Goal: Entertainment & Leisure: Browse casually

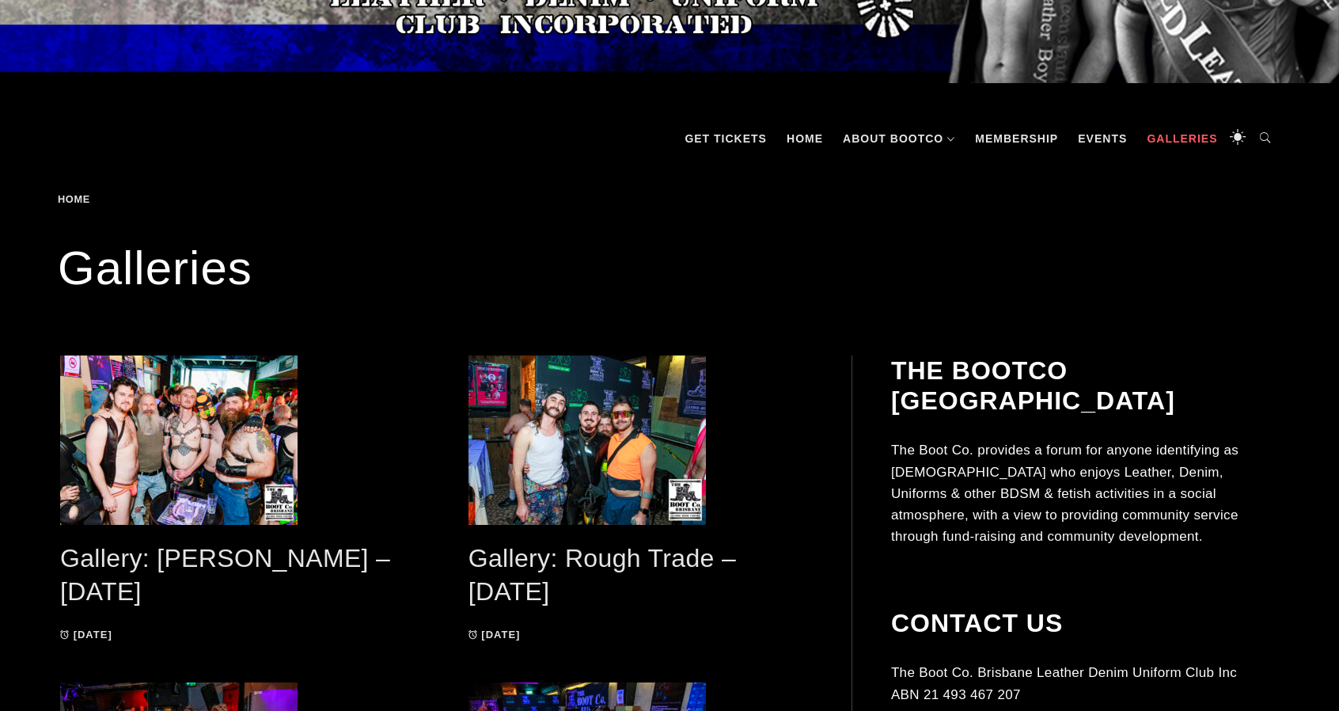
scroll to position [237, 0]
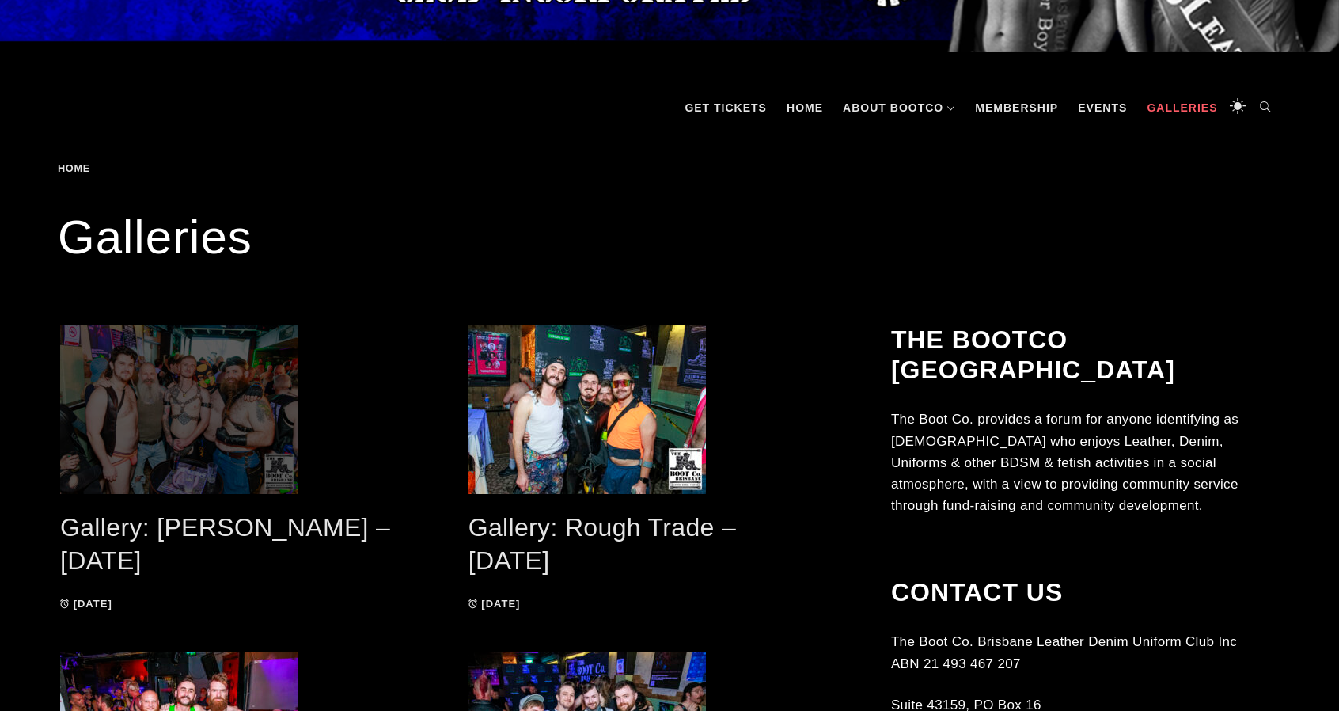
click at [258, 409] on span at bounding box center [232, 408] width 345 height 169
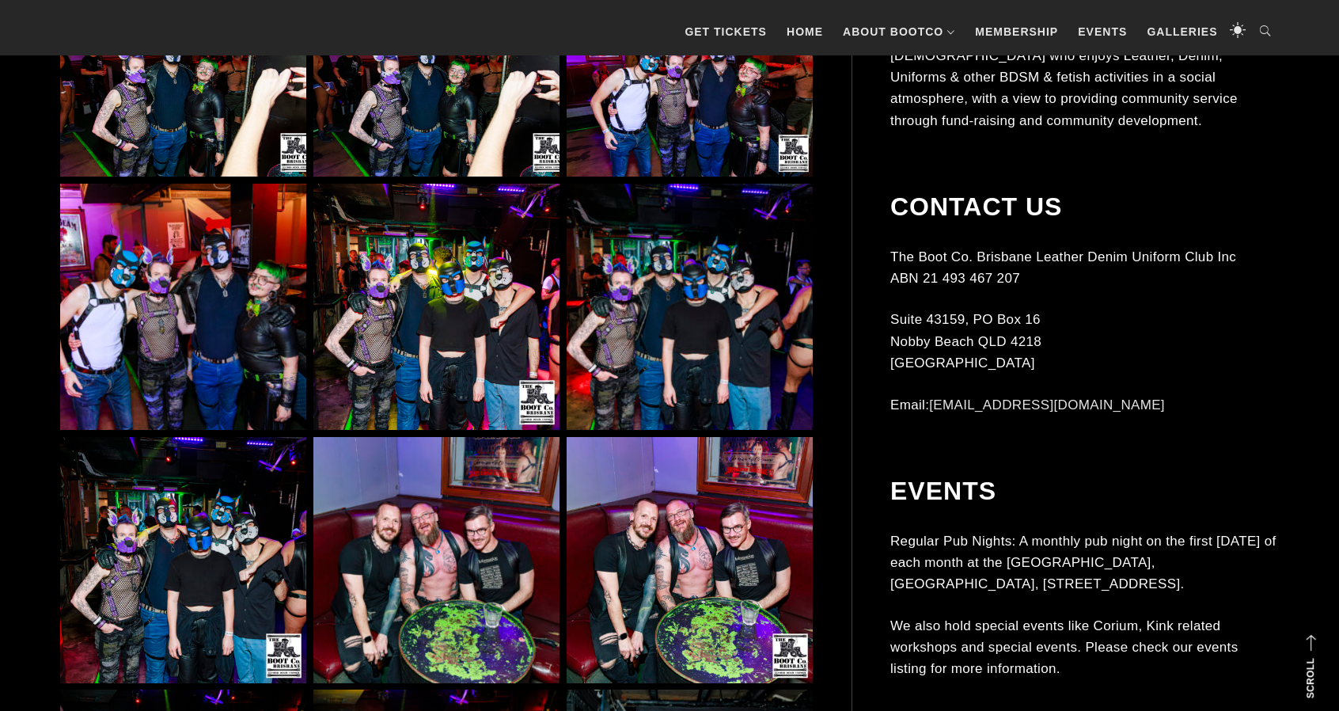
scroll to position [1187, 0]
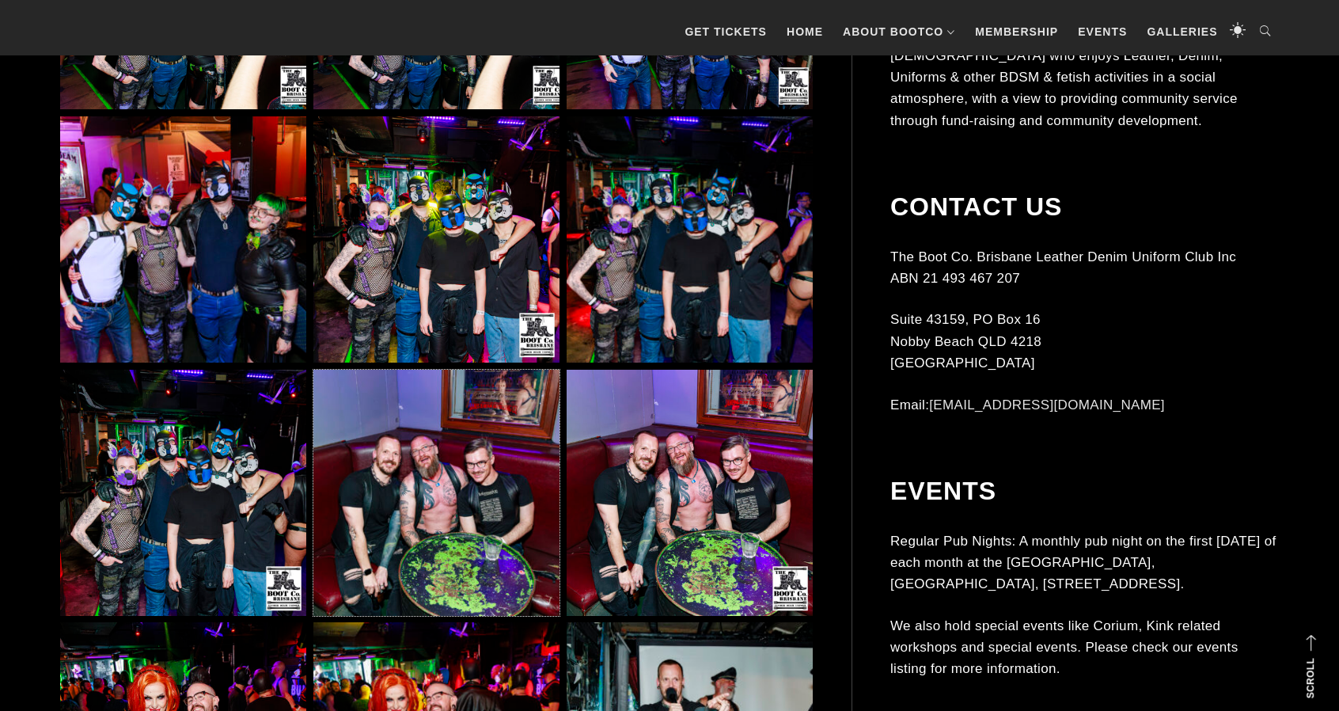
click at [391, 449] on img at bounding box center [436, 493] width 246 height 246
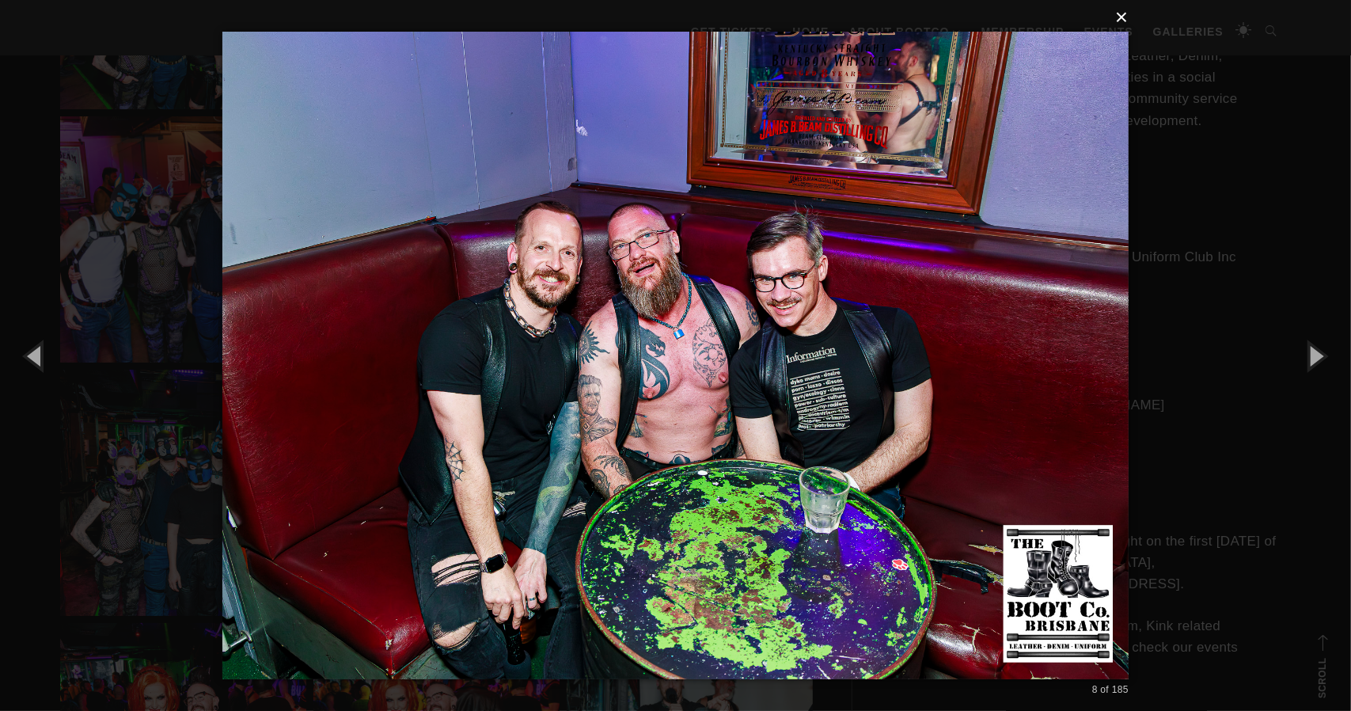
click at [1125, 20] on button "×" at bounding box center [680, 17] width 906 height 35
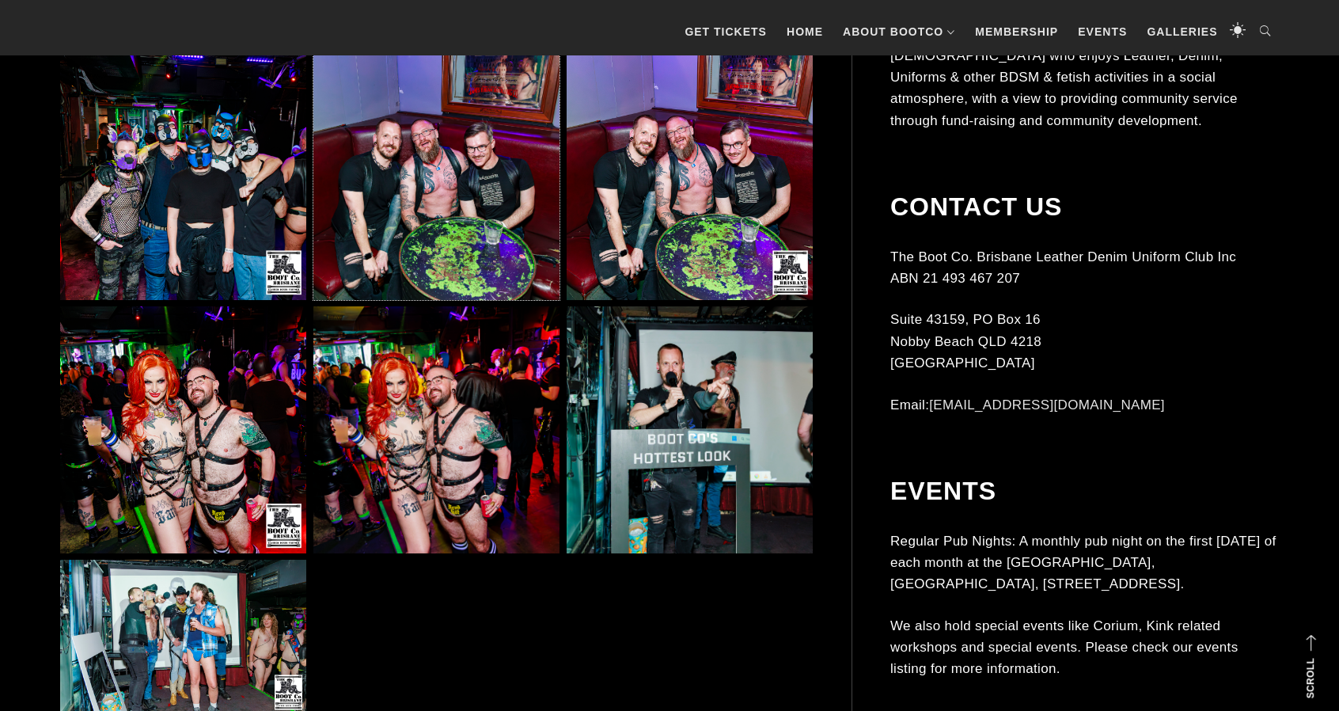
scroll to position [1504, 0]
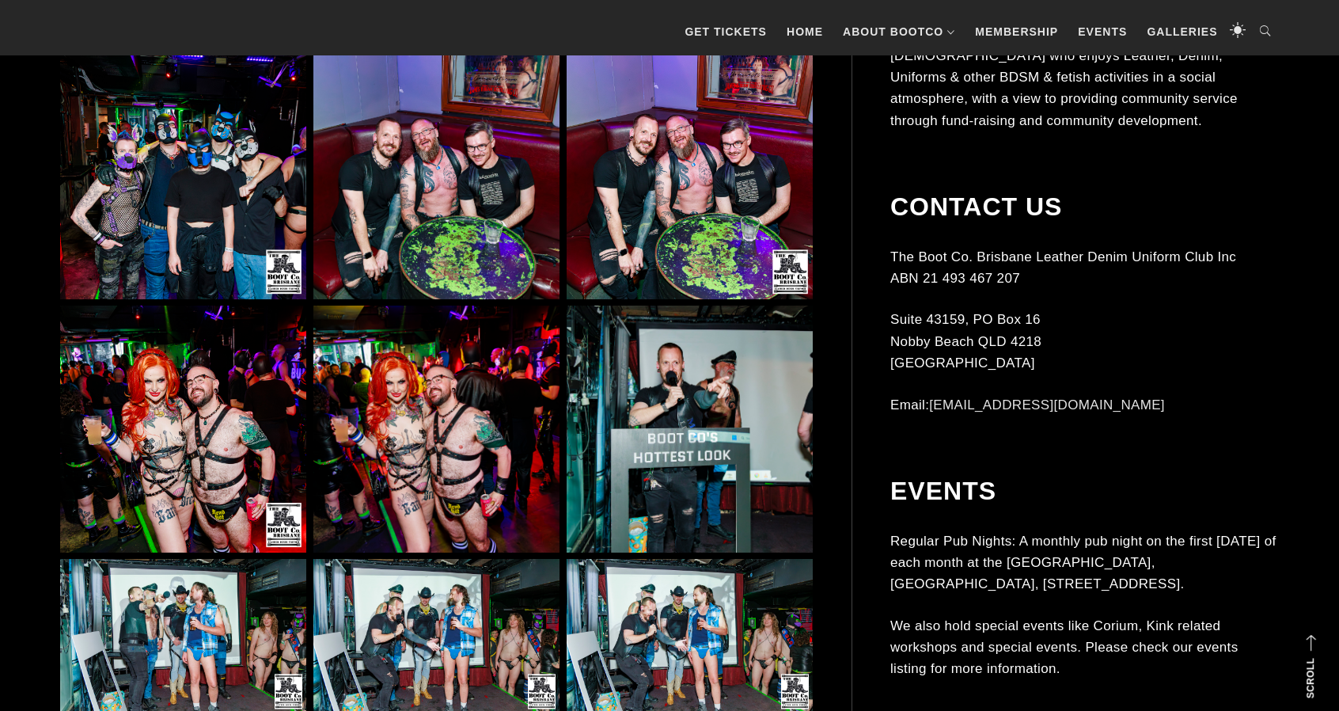
click at [487, 379] on img at bounding box center [436, 428] width 246 height 246
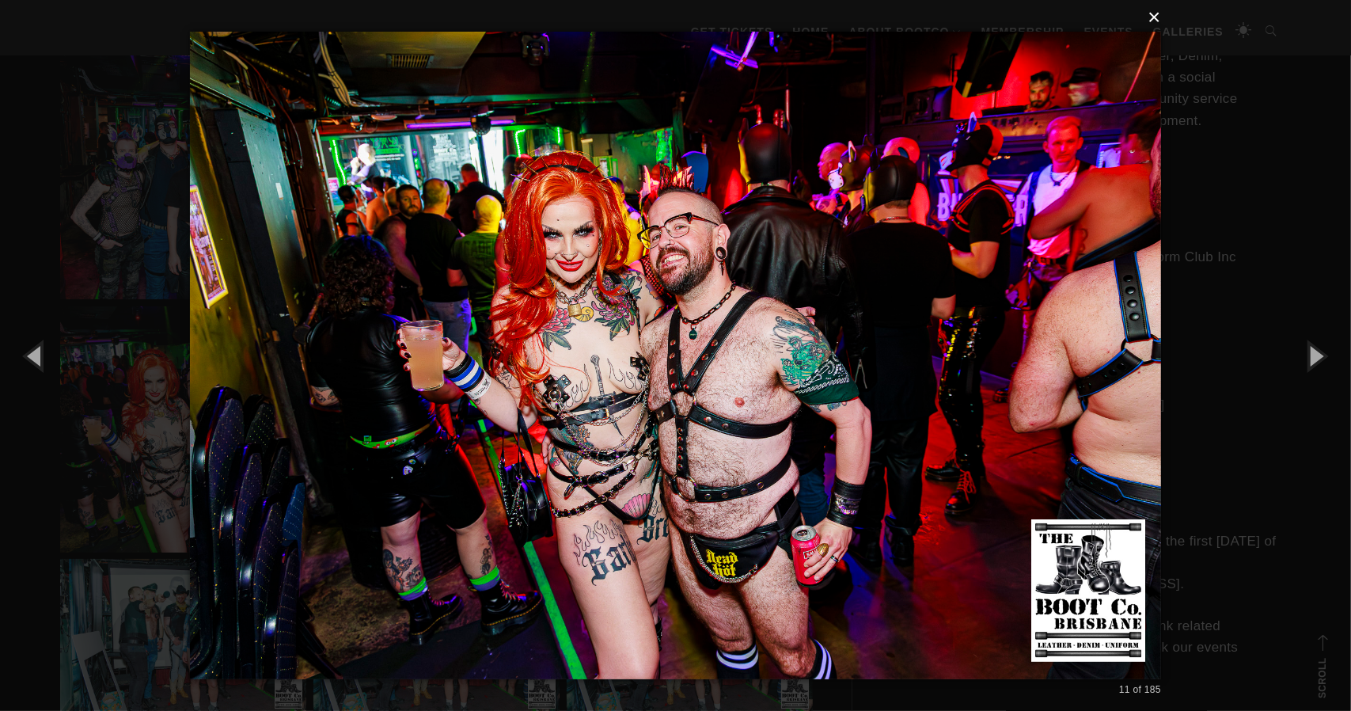
click at [1155, 20] on button "×" at bounding box center [680, 17] width 971 height 35
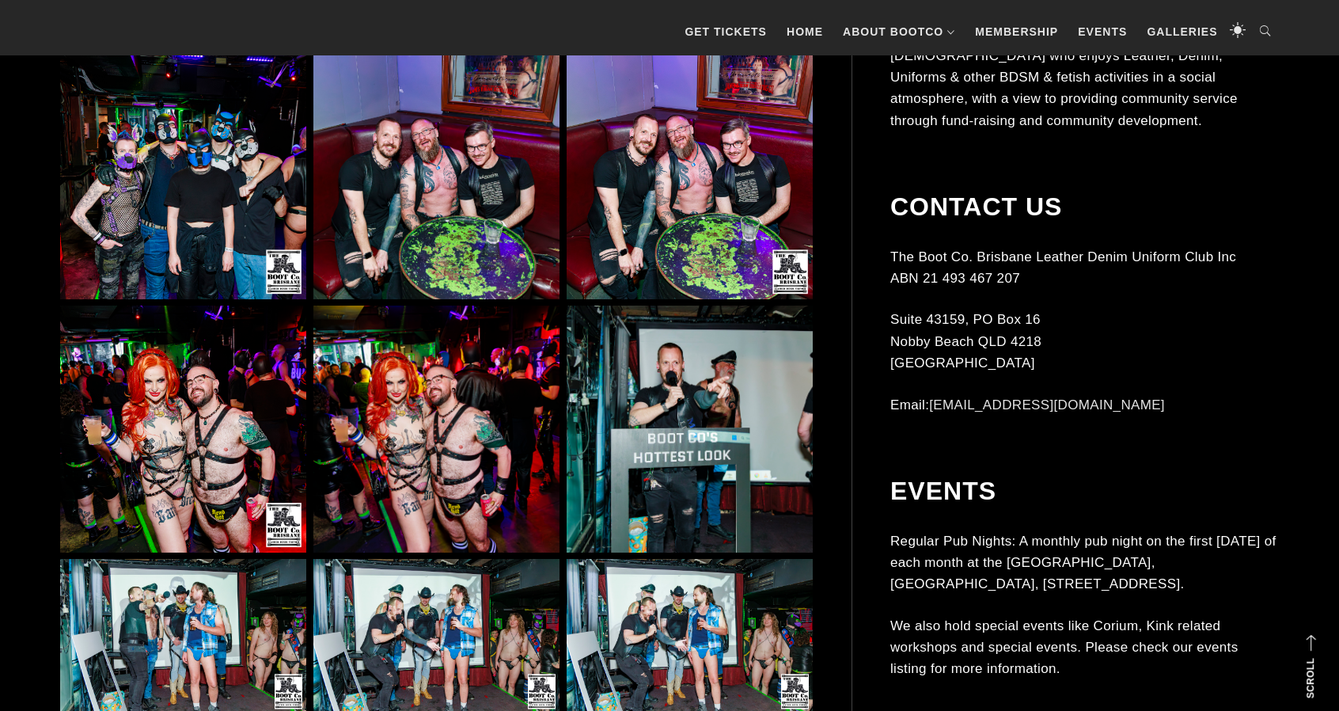
click at [252, 389] on img at bounding box center [183, 428] width 246 height 246
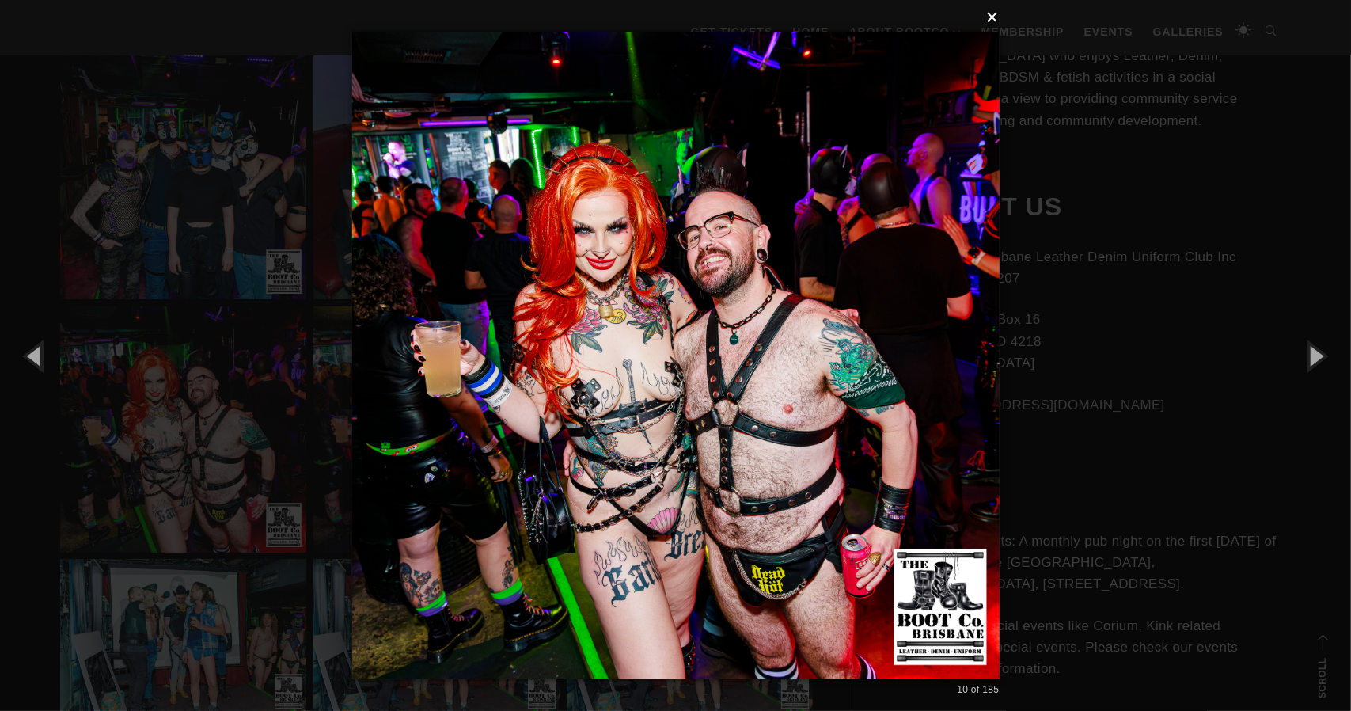
click at [992, 19] on button "×" at bounding box center [680, 17] width 647 height 35
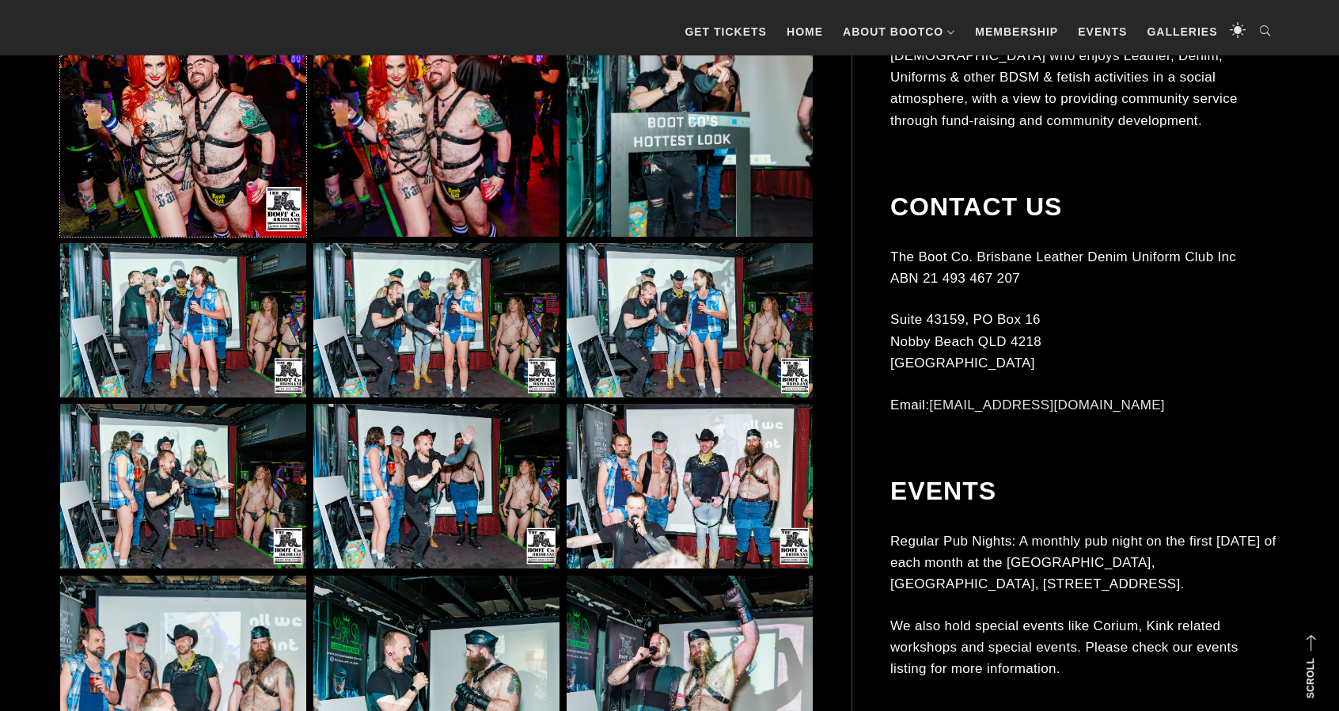
scroll to position [1820, 0]
click at [462, 491] on img at bounding box center [436, 485] width 246 height 165
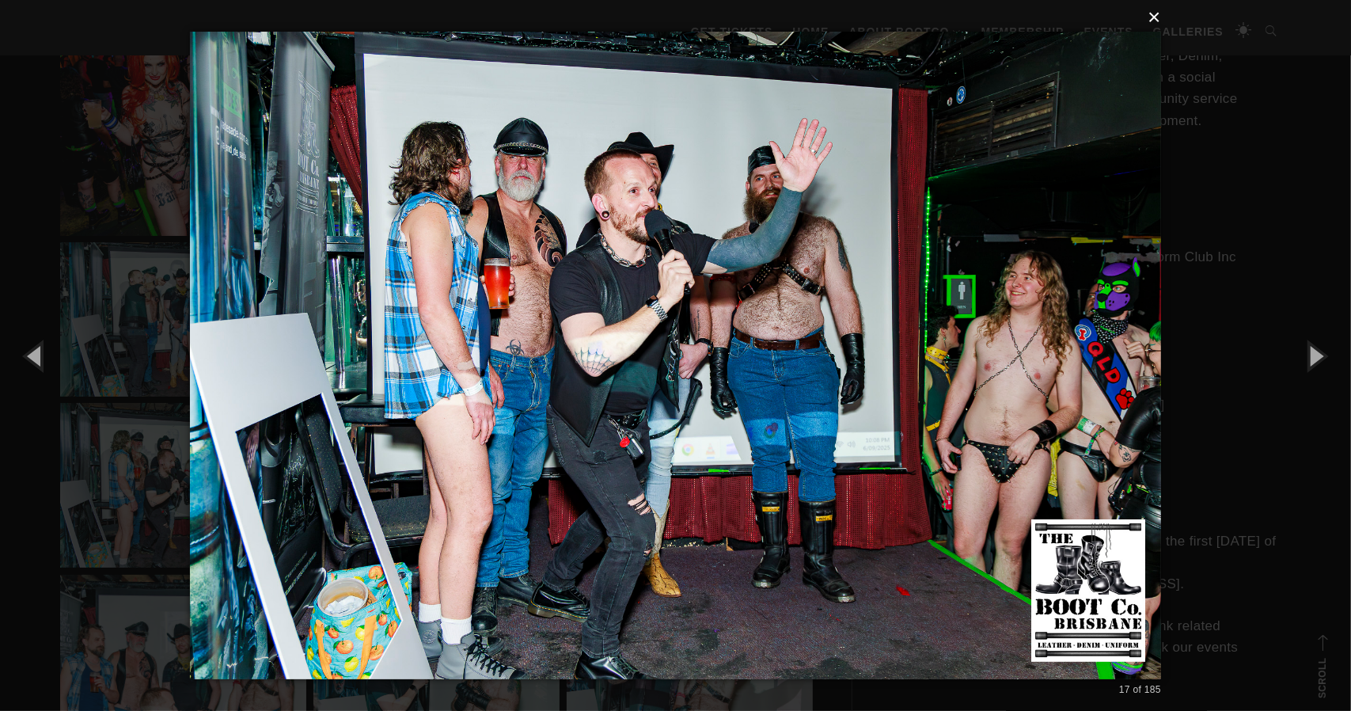
click at [1159, 17] on button "×" at bounding box center [680, 17] width 971 height 35
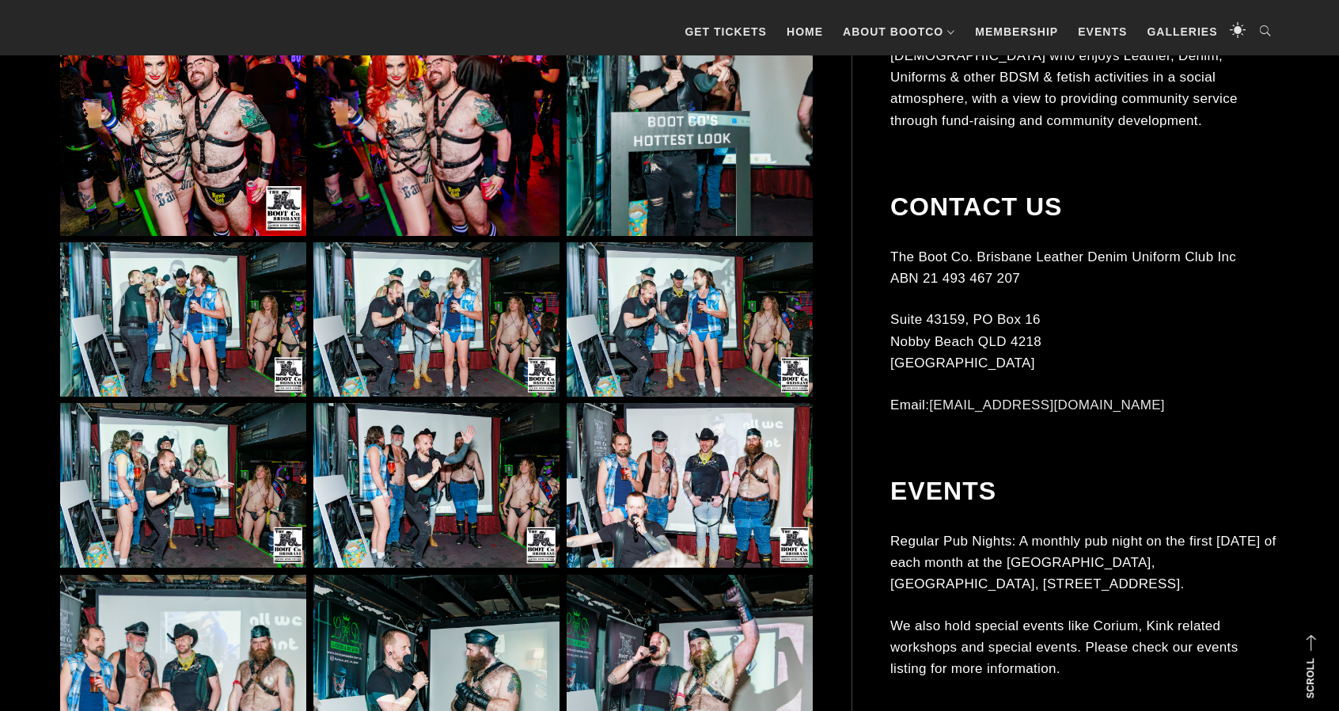
click at [712, 336] on img at bounding box center [690, 319] width 246 height 154
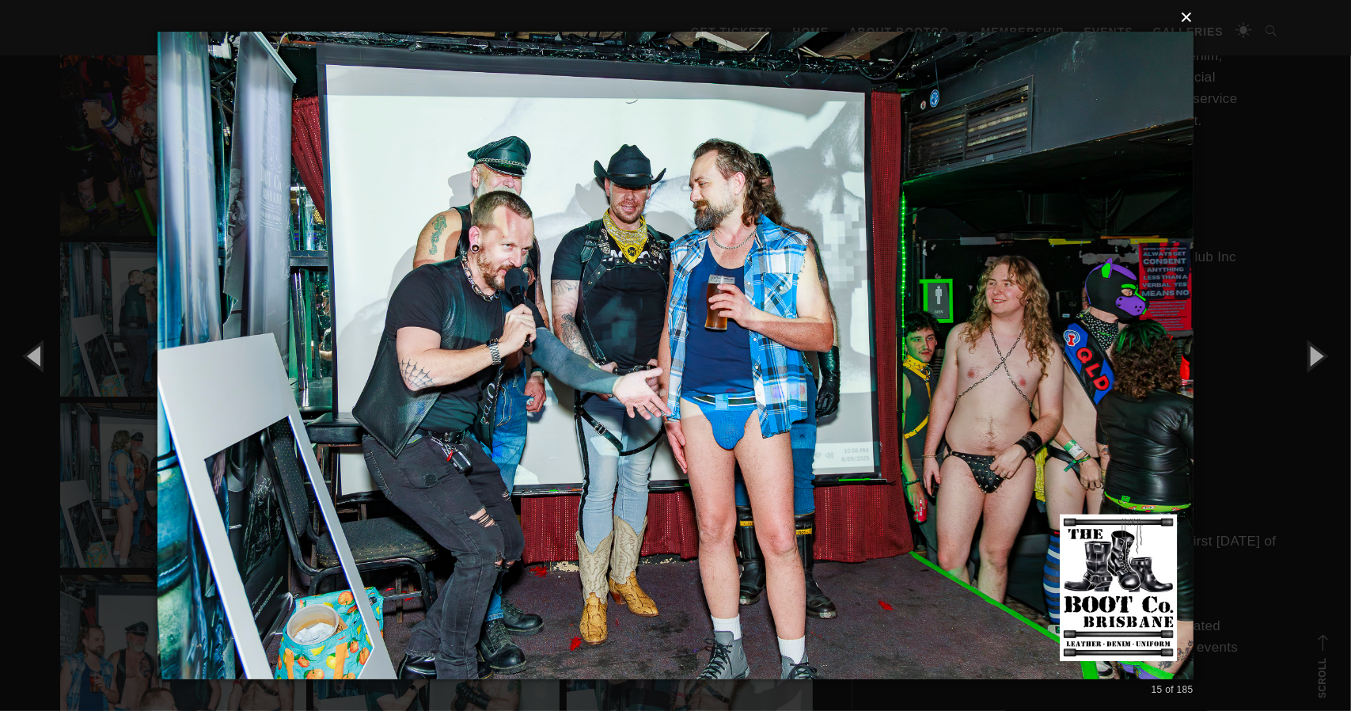
click at [1189, 17] on button "×" at bounding box center [680, 17] width 1036 height 35
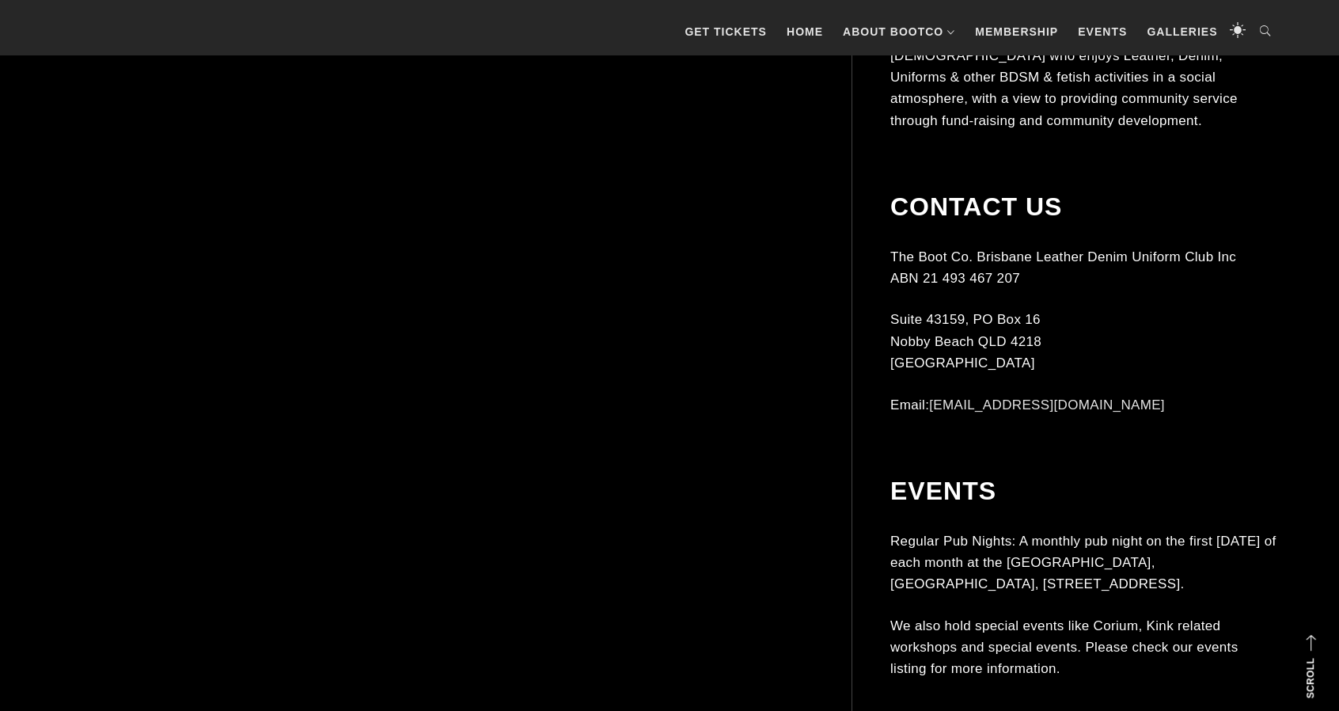
scroll to position [2849, 0]
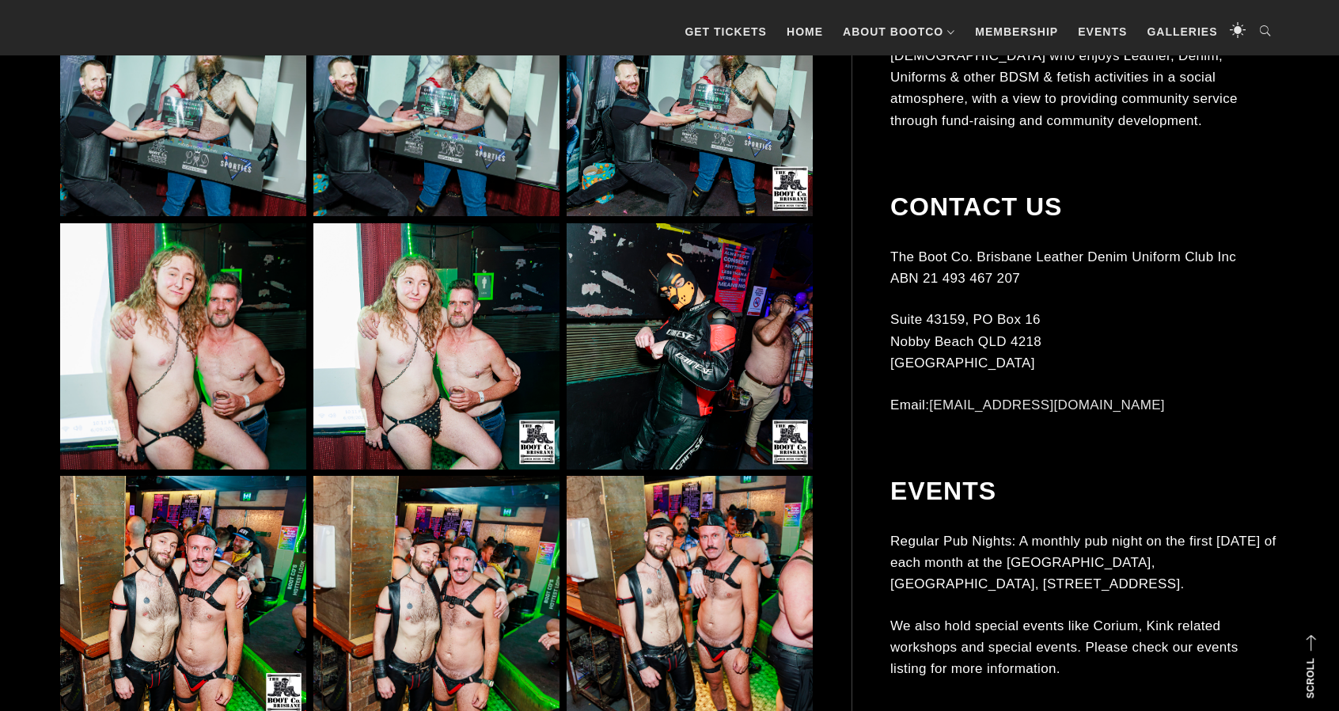
click at [242, 370] on img at bounding box center [183, 346] width 246 height 246
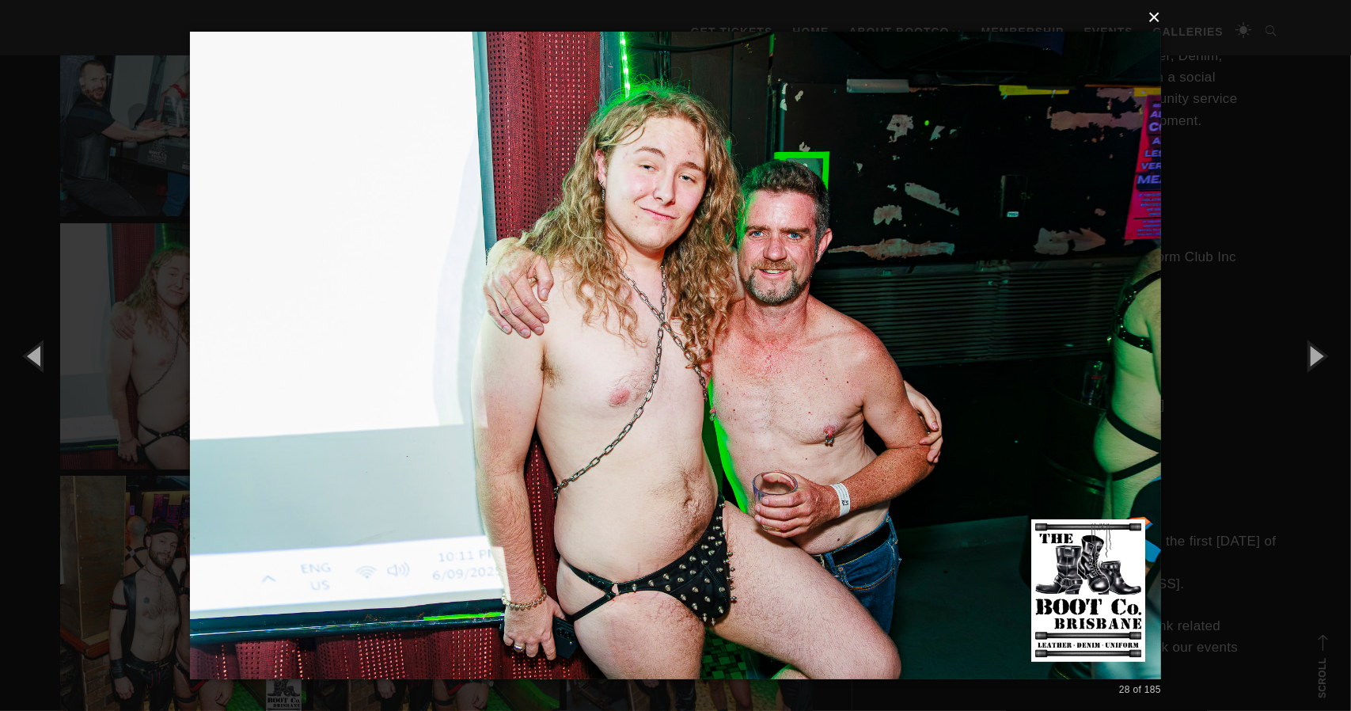
click at [1155, 15] on button "×" at bounding box center [680, 17] width 971 height 35
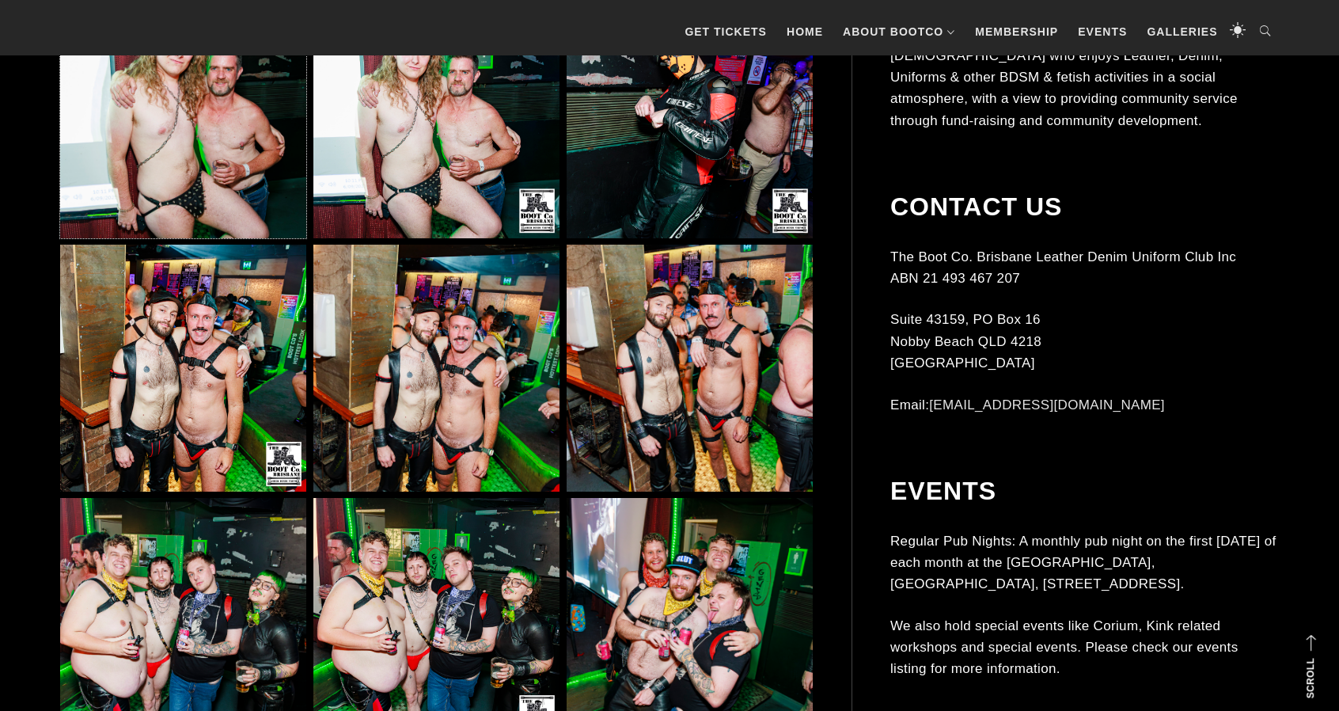
scroll to position [3086, 0]
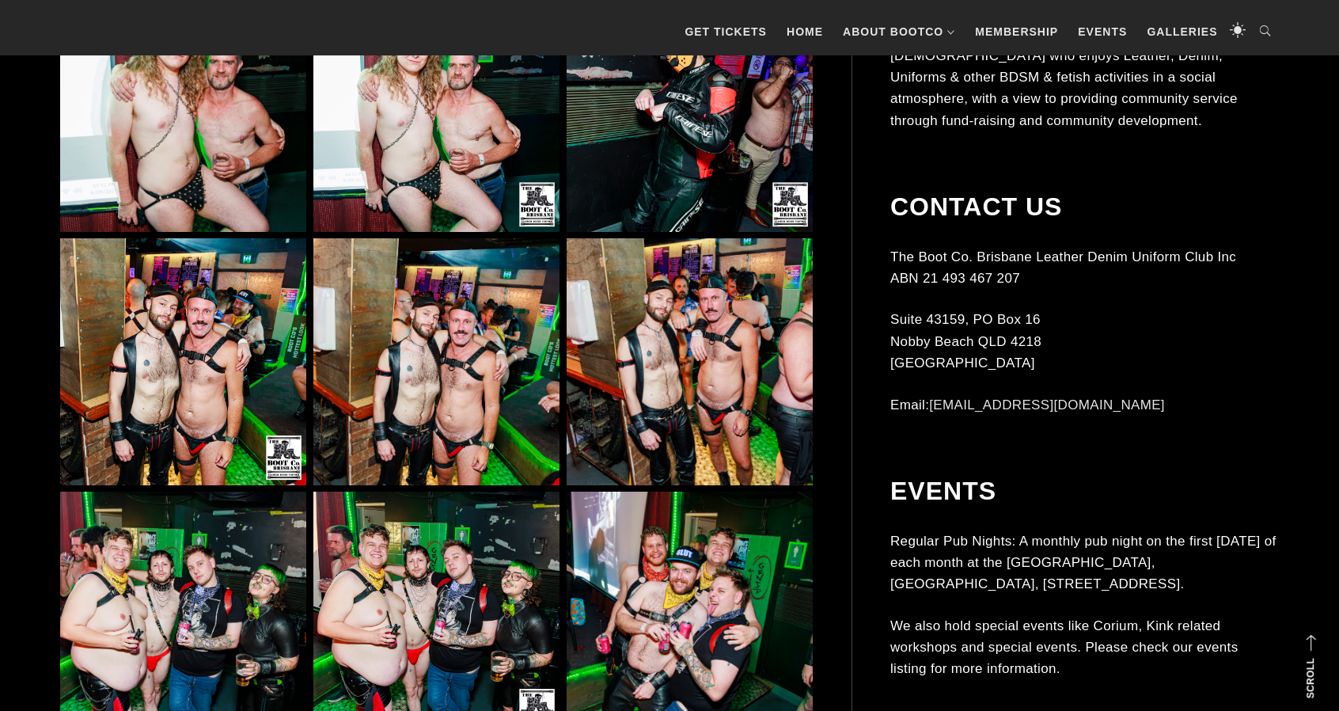
click at [518, 385] on img at bounding box center [436, 361] width 246 height 246
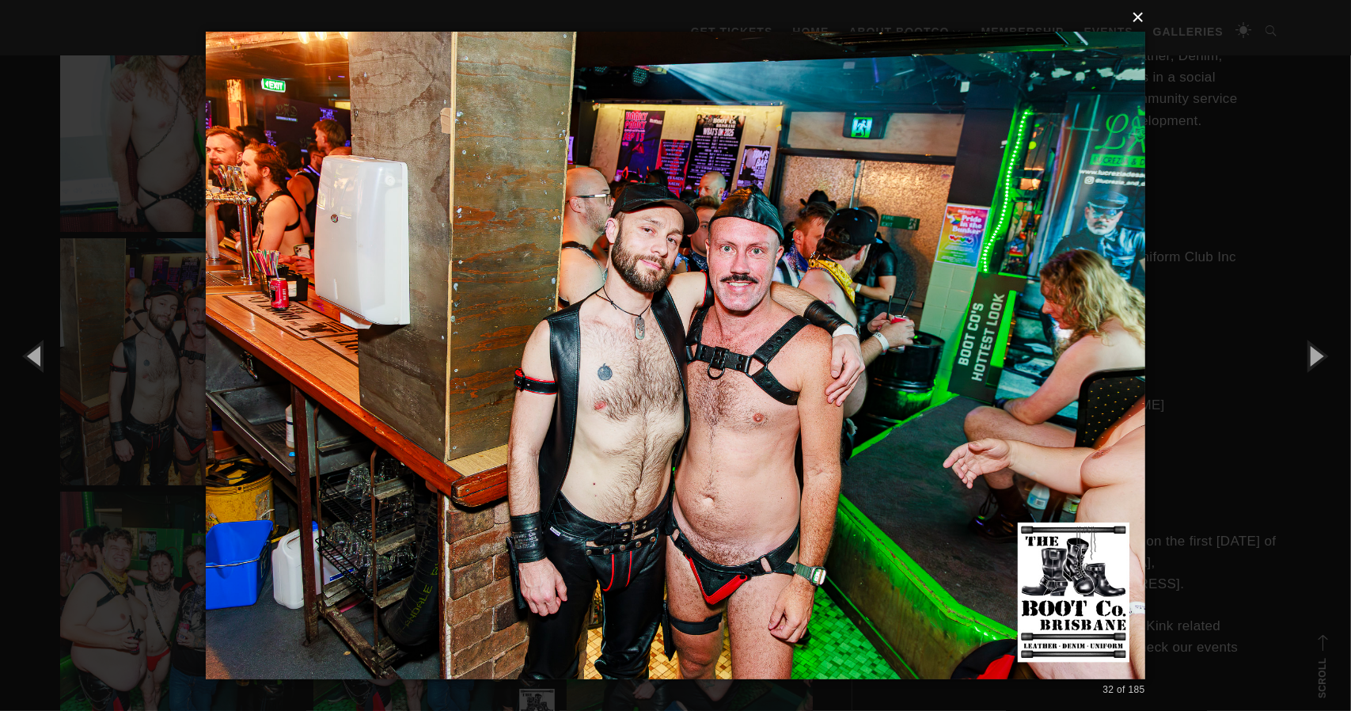
click at [1140, 17] on button "×" at bounding box center [679, 17] width 939 height 35
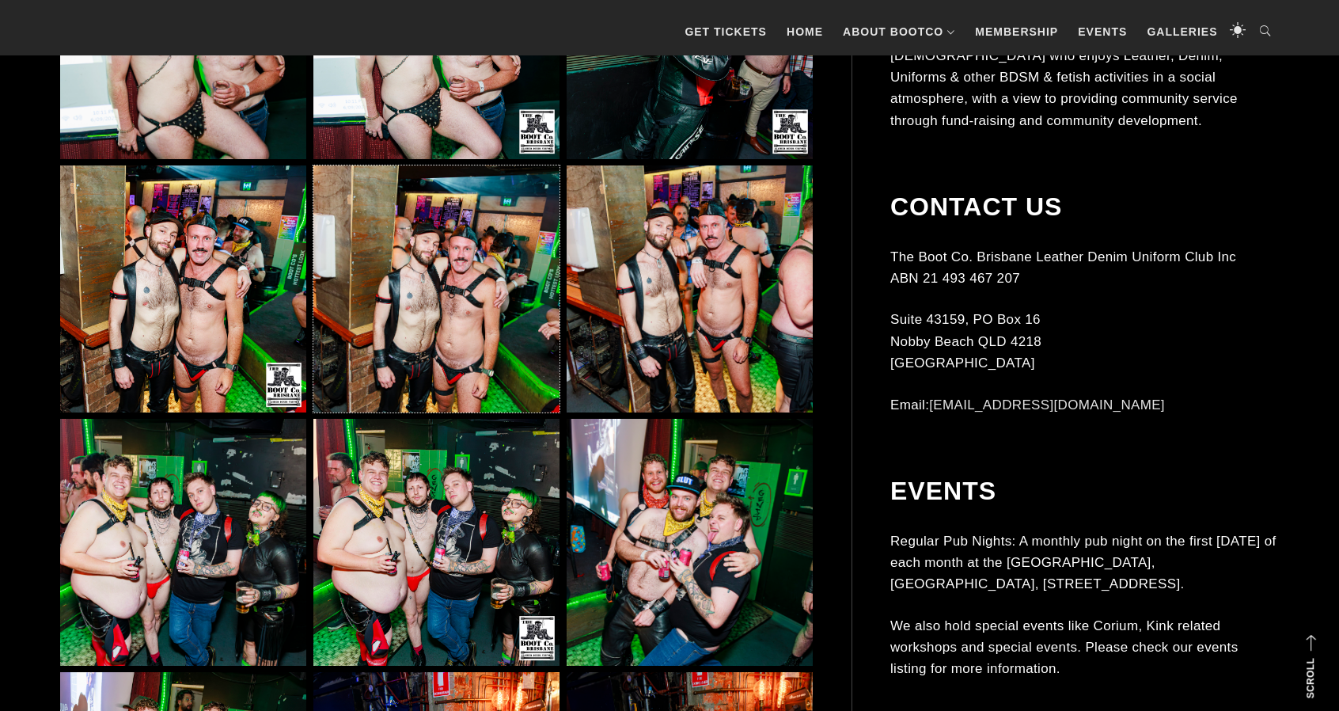
scroll to position [3165, 0]
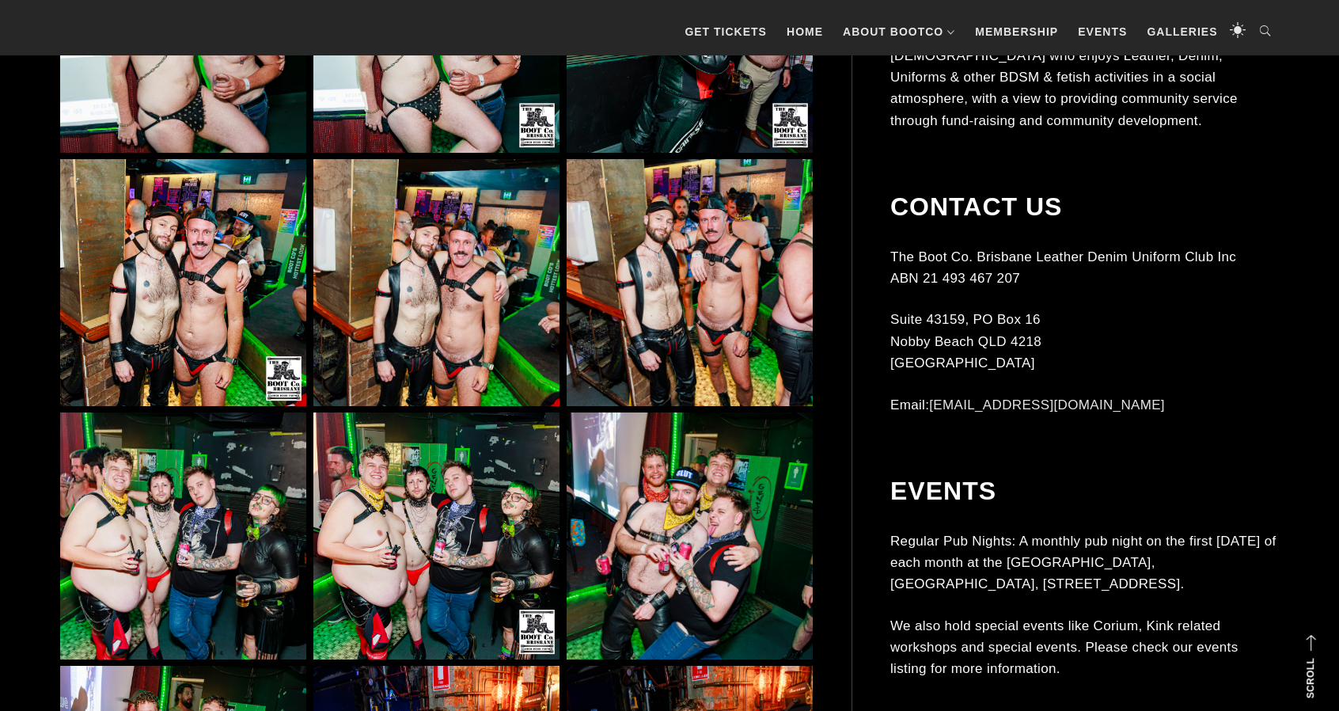
click at [208, 345] on img at bounding box center [183, 282] width 246 height 246
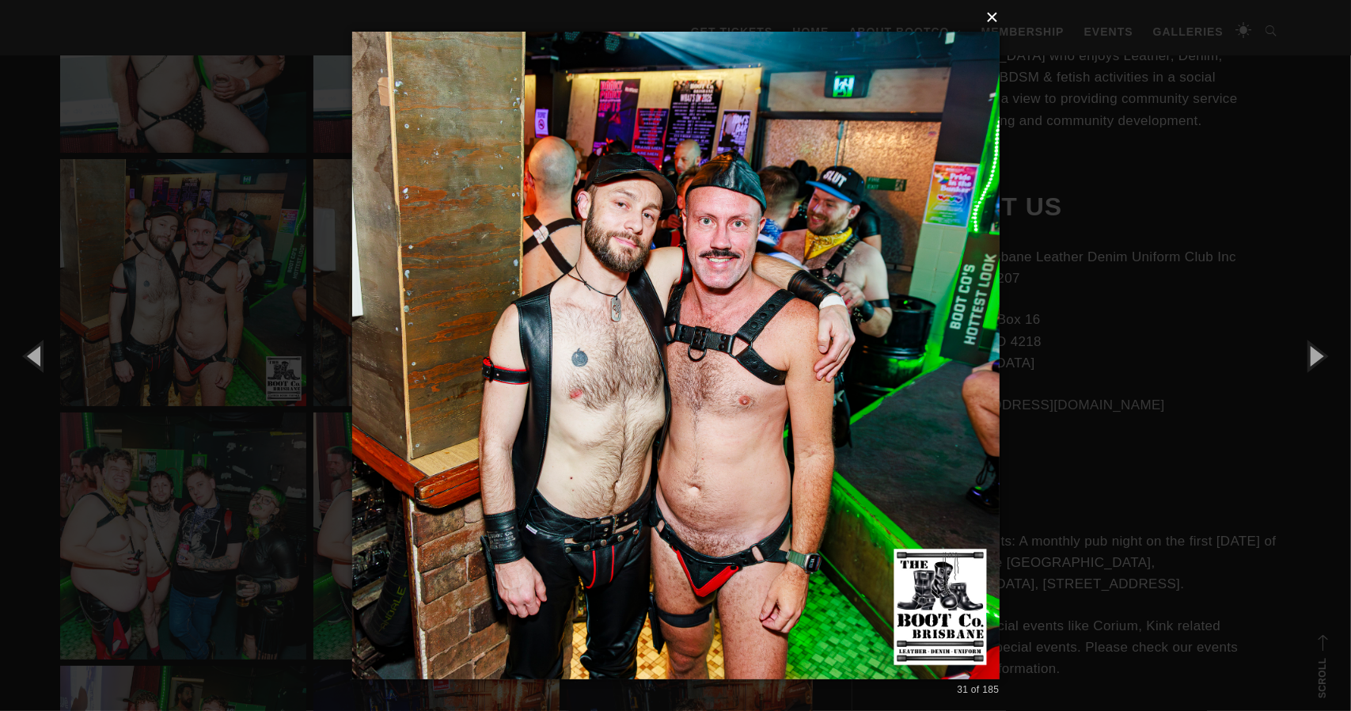
click at [994, 17] on button "×" at bounding box center [680, 17] width 647 height 35
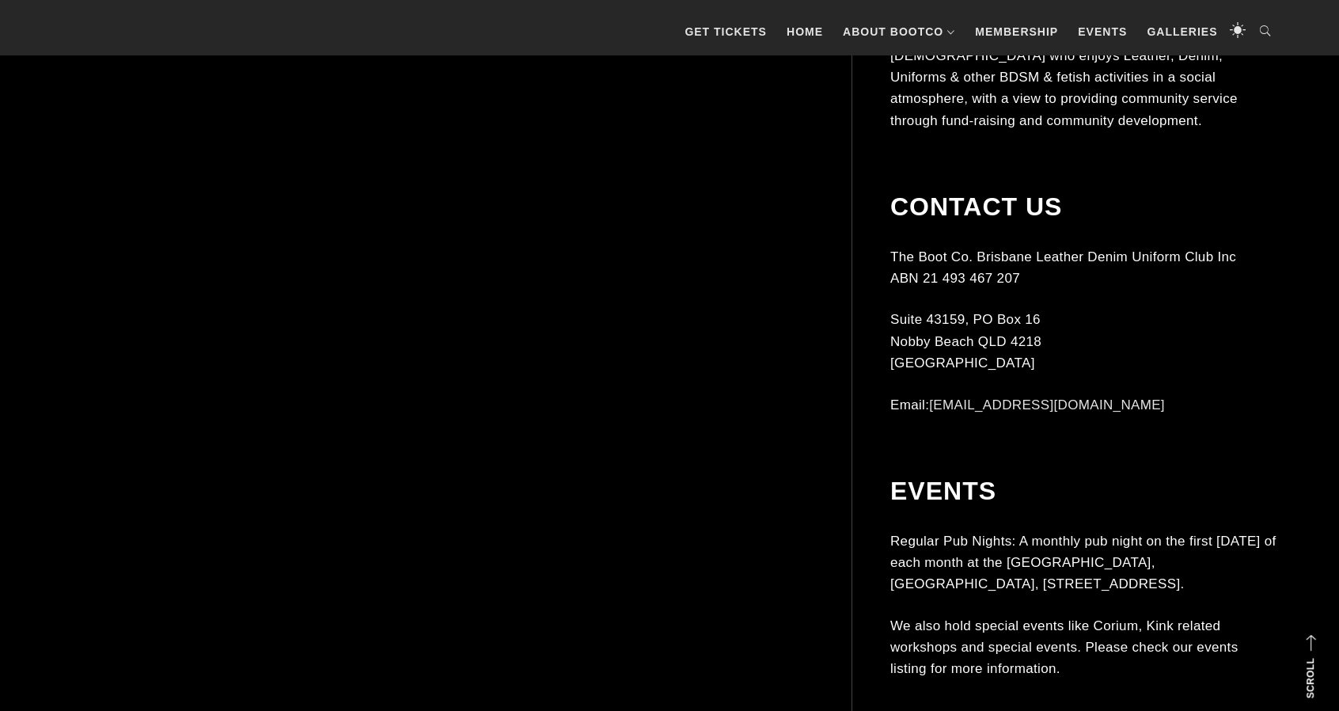
scroll to position [4827, 0]
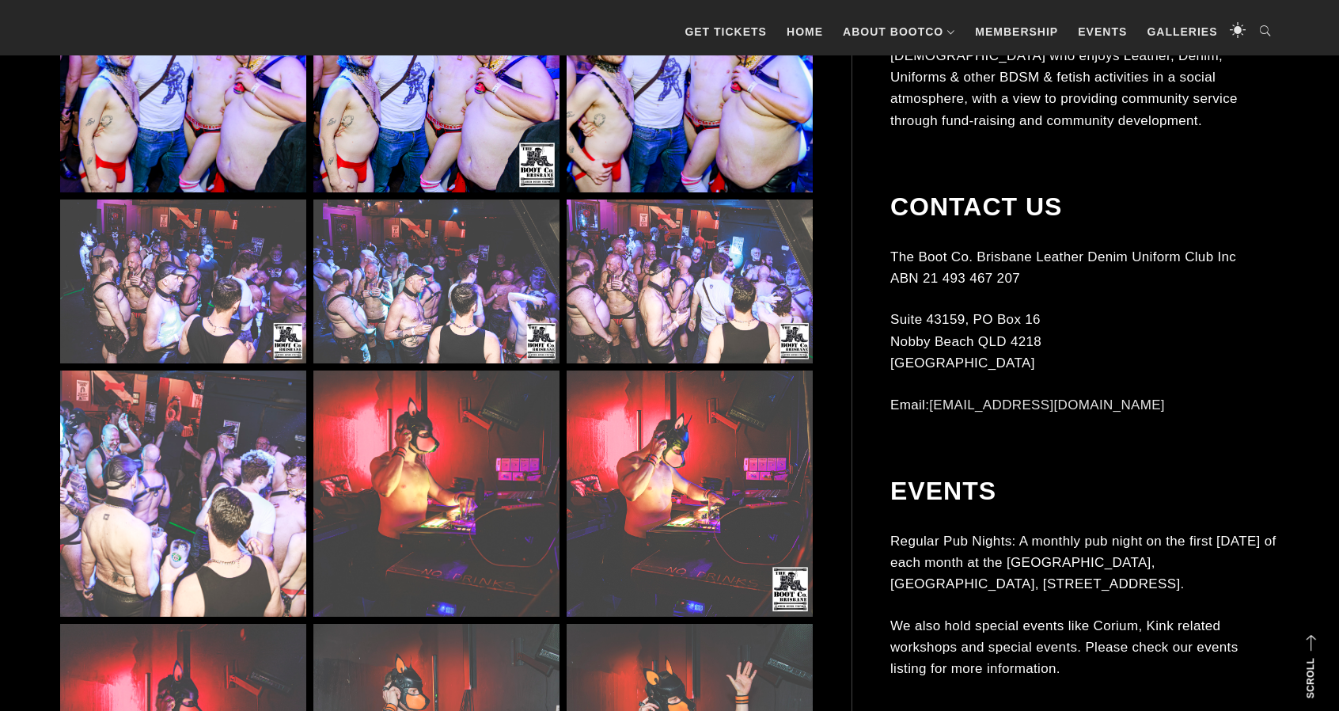
click at [600, 290] on img at bounding box center [690, 281] width 246 height 165
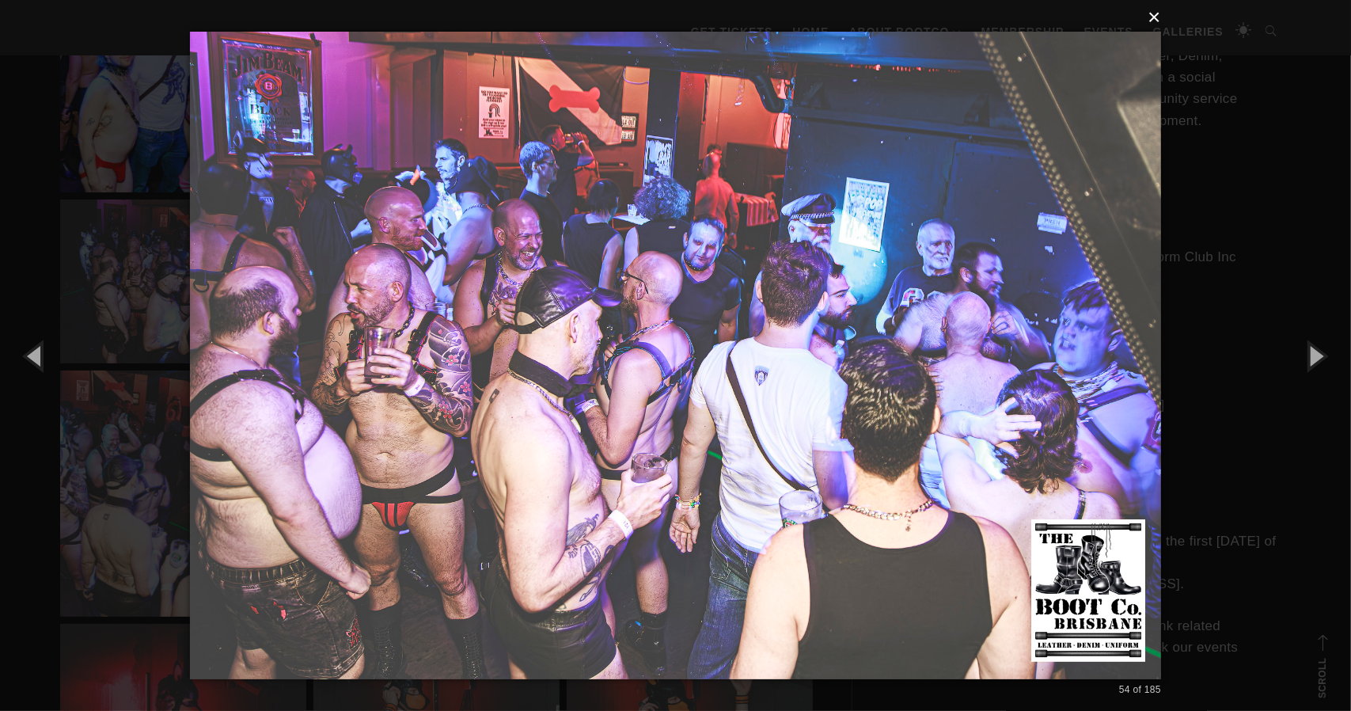
click at [1158, 15] on button "×" at bounding box center [680, 17] width 971 height 35
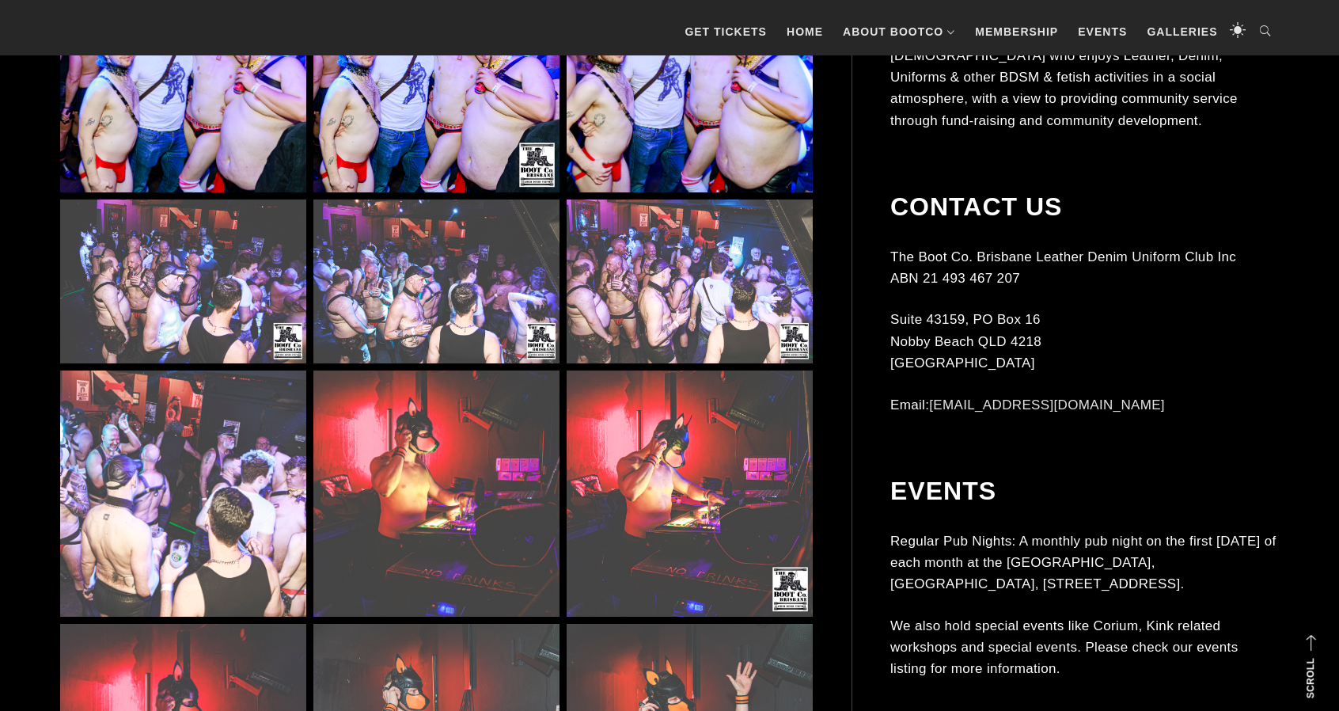
click at [391, 307] on img at bounding box center [436, 281] width 246 height 165
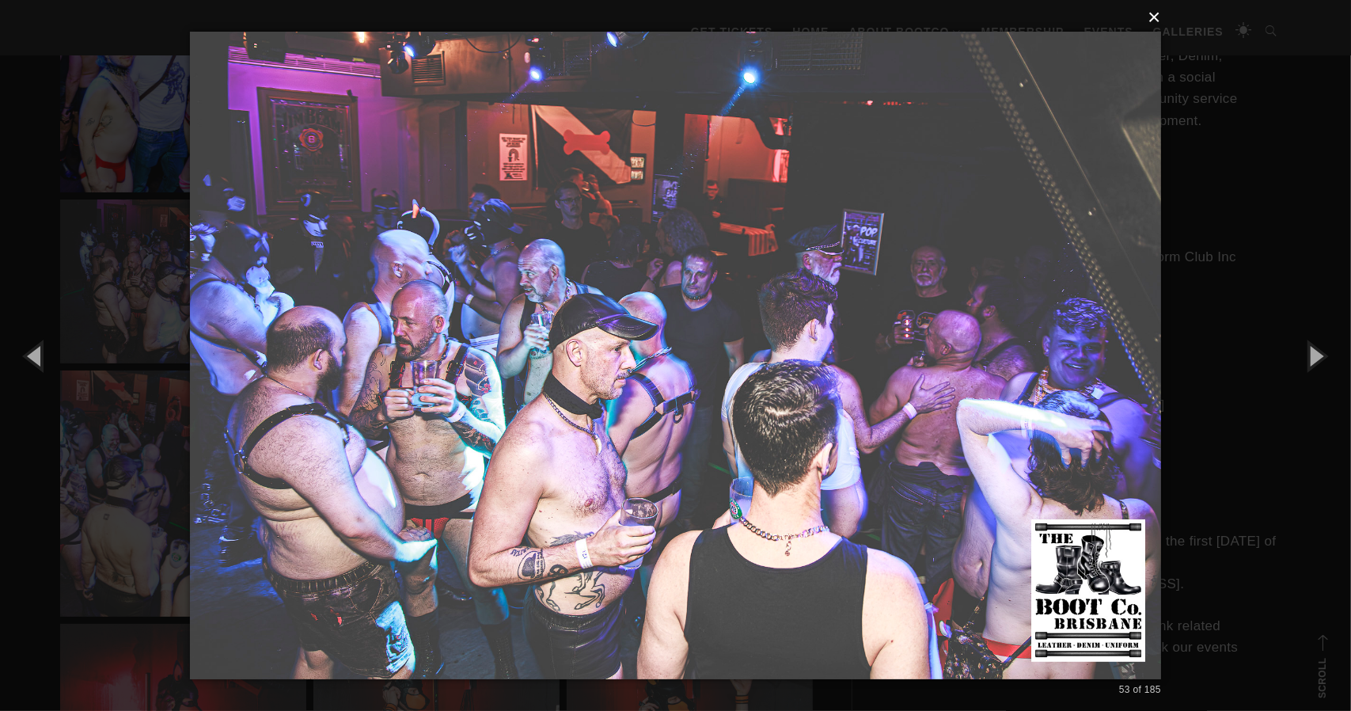
click at [1155, 18] on button "×" at bounding box center [680, 17] width 971 height 35
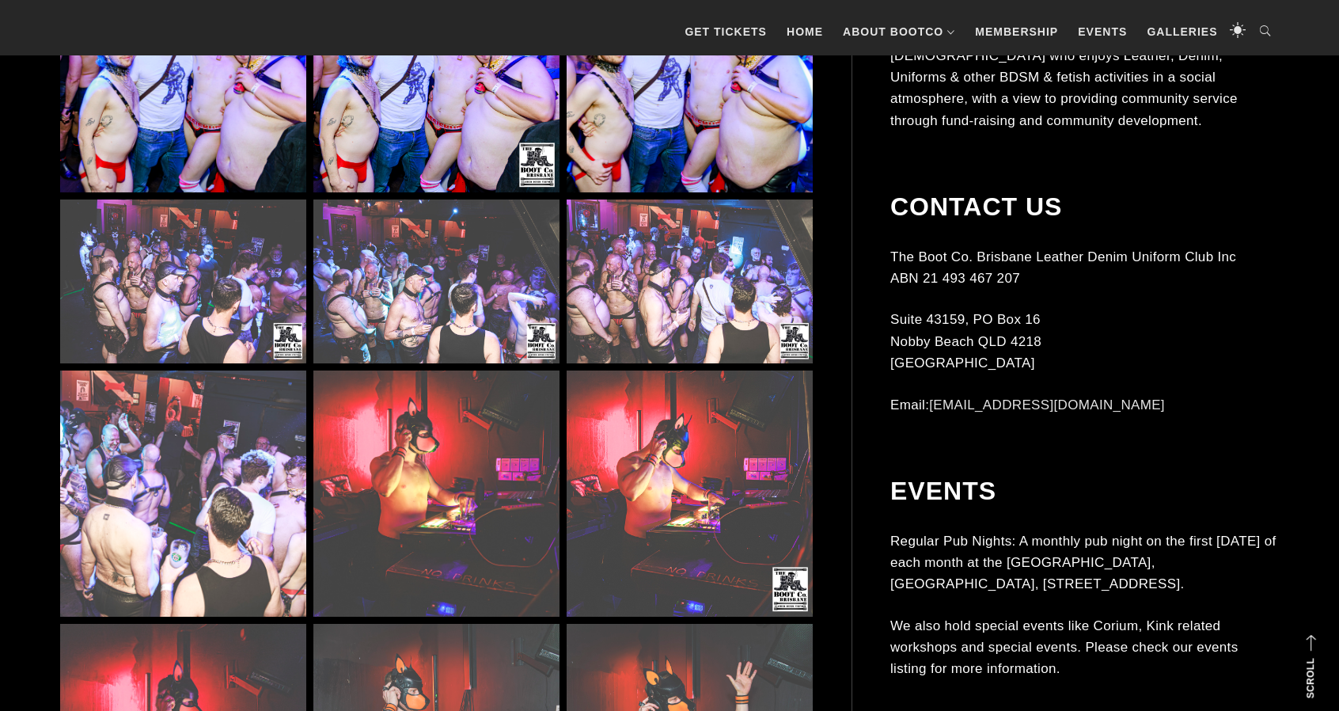
click at [203, 292] on img at bounding box center [183, 281] width 246 height 165
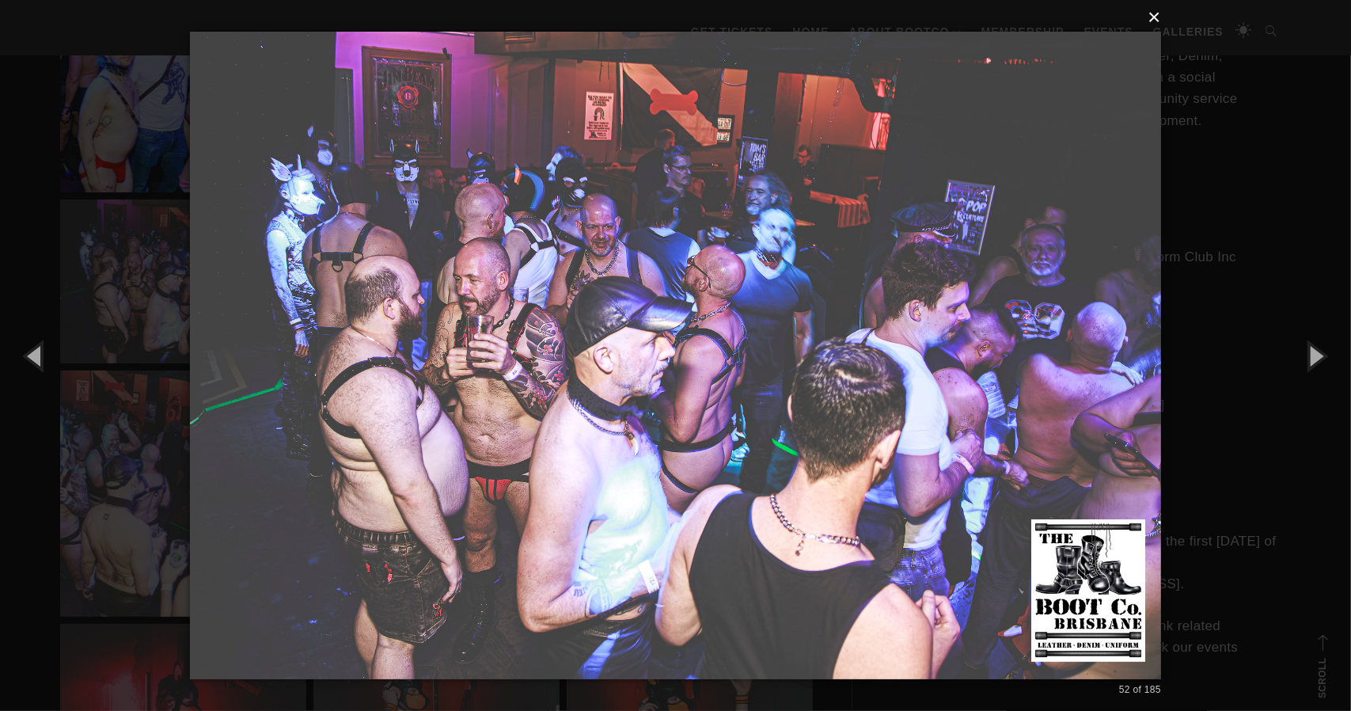
click at [1151, 13] on button "×" at bounding box center [680, 17] width 971 height 35
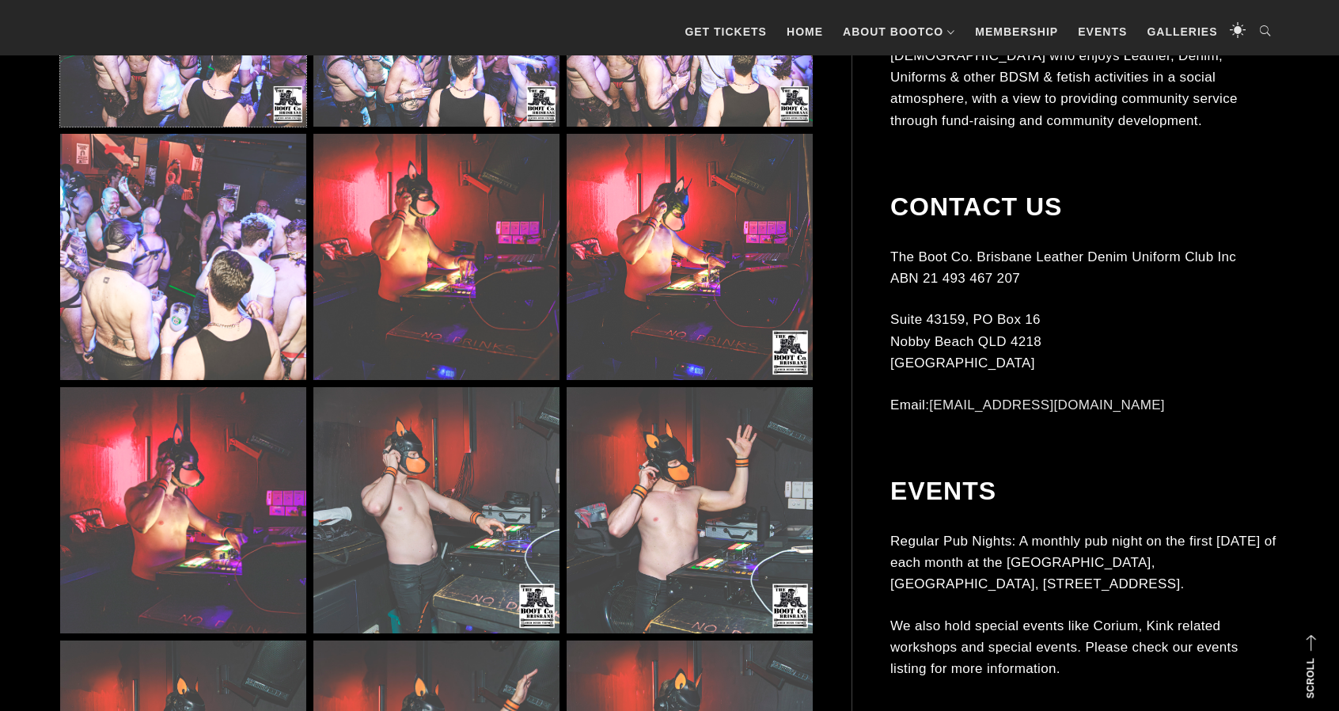
scroll to position [5065, 0]
click at [214, 252] on img at bounding box center [183, 256] width 246 height 246
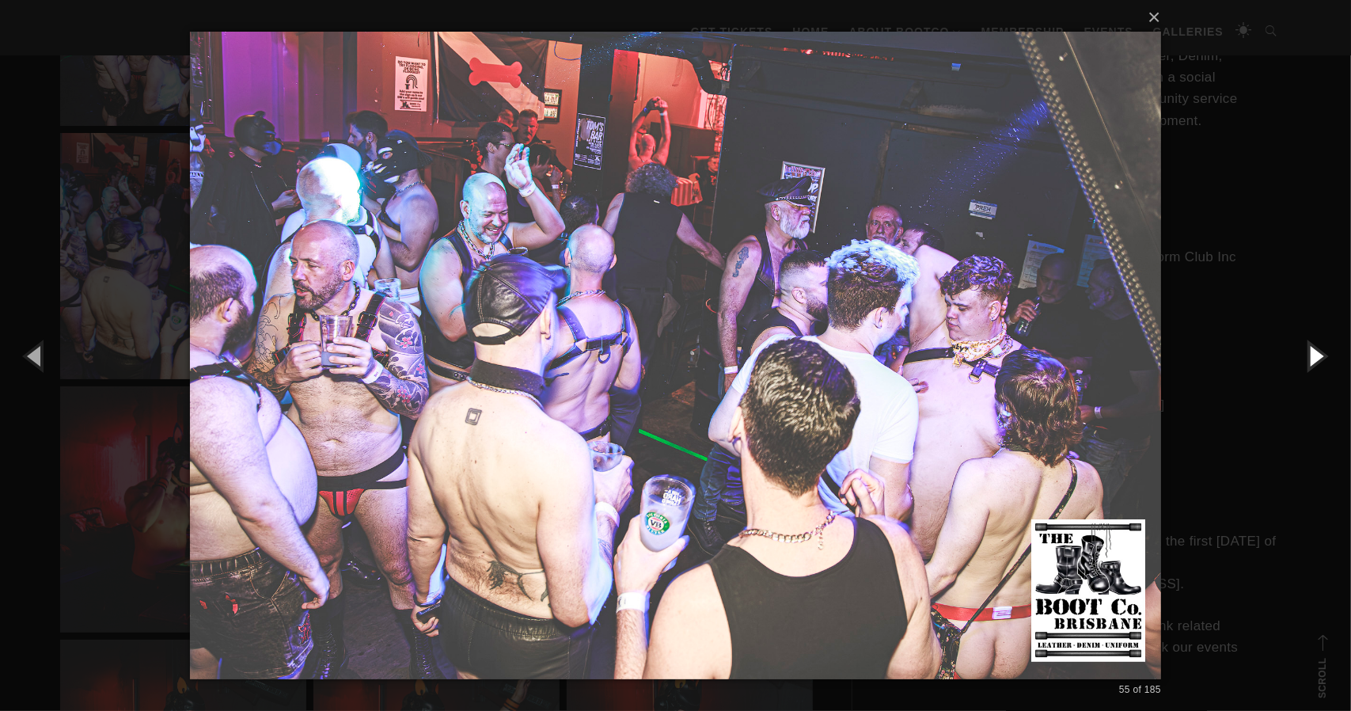
click at [1308, 346] on button "button" at bounding box center [1315, 355] width 71 height 87
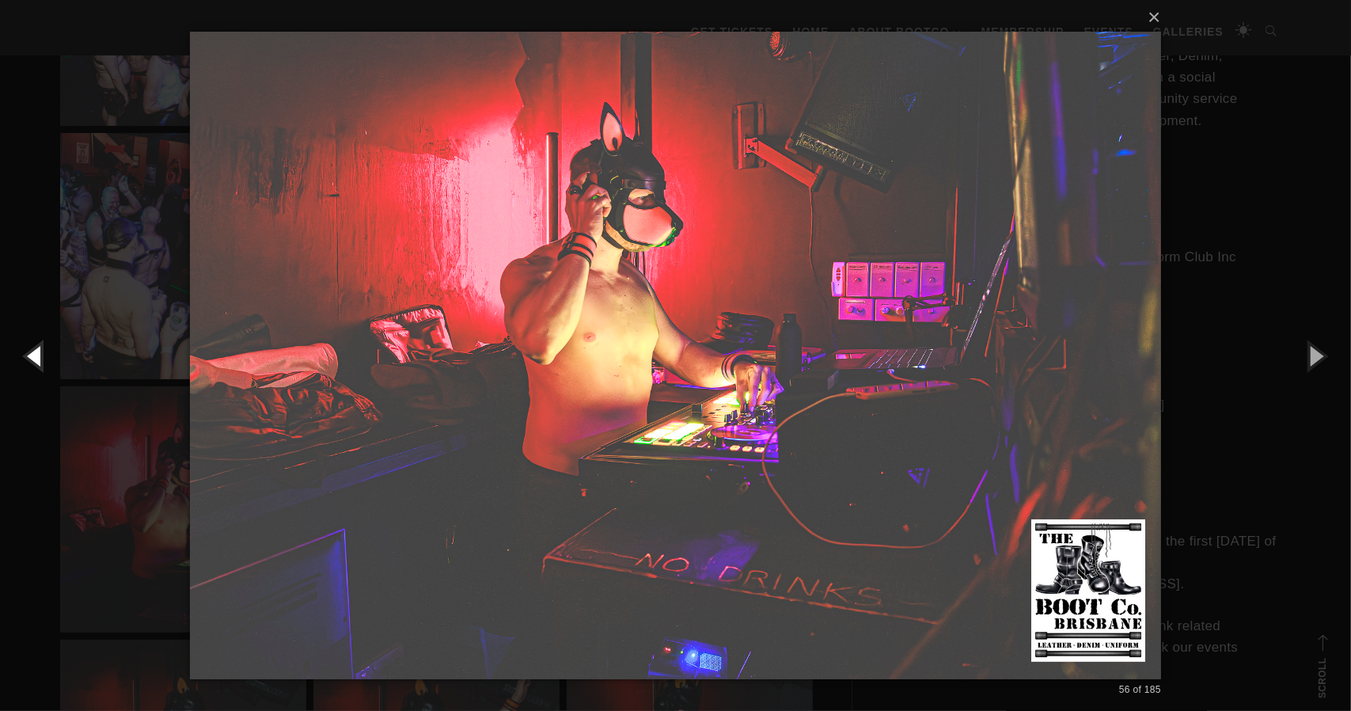
click at [35, 356] on button "button" at bounding box center [35, 355] width 71 height 87
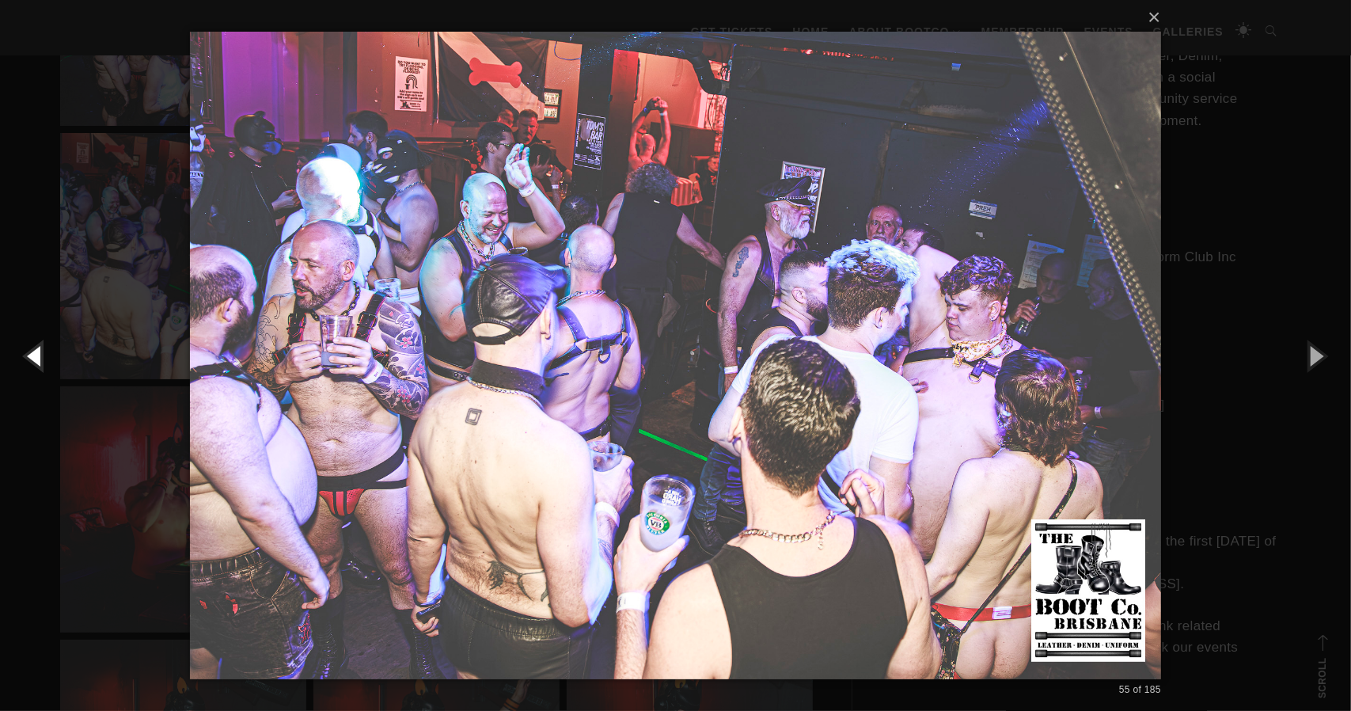
click at [35, 356] on button "button" at bounding box center [35, 355] width 71 height 87
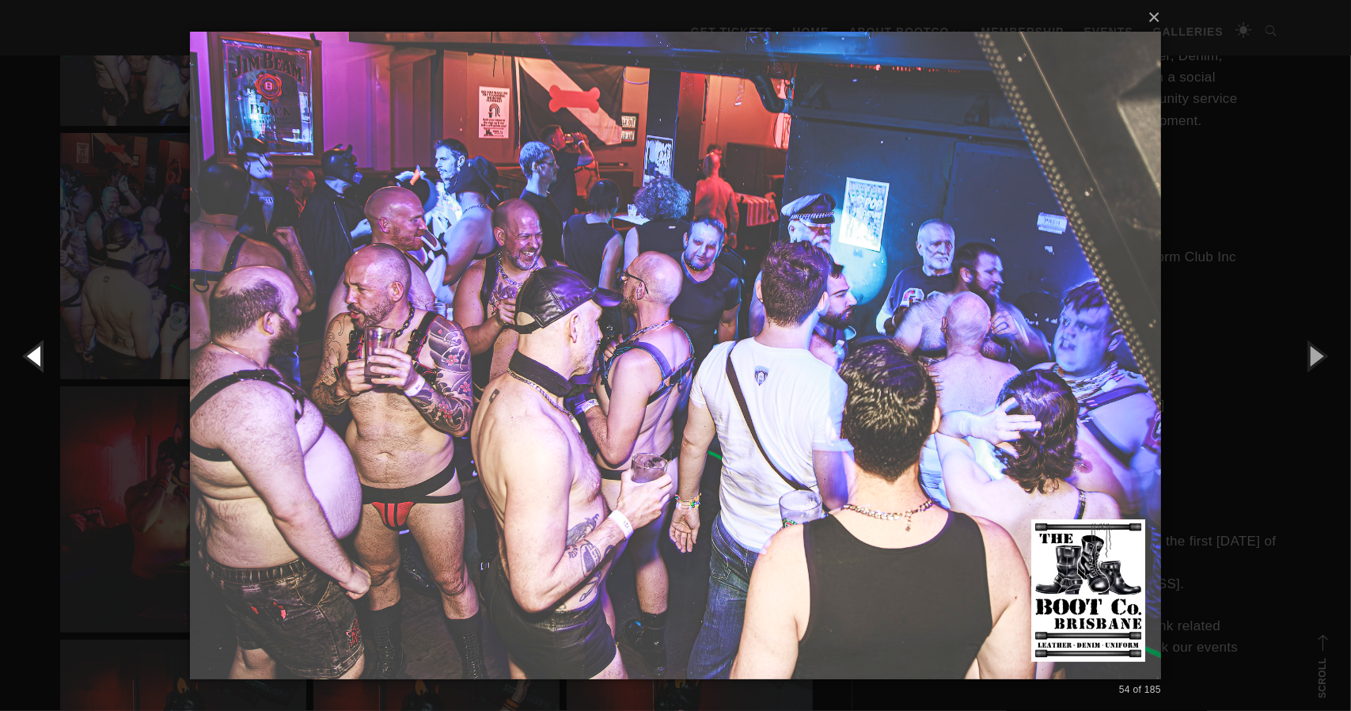
click at [35, 356] on button "button" at bounding box center [35, 355] width 71 height 87
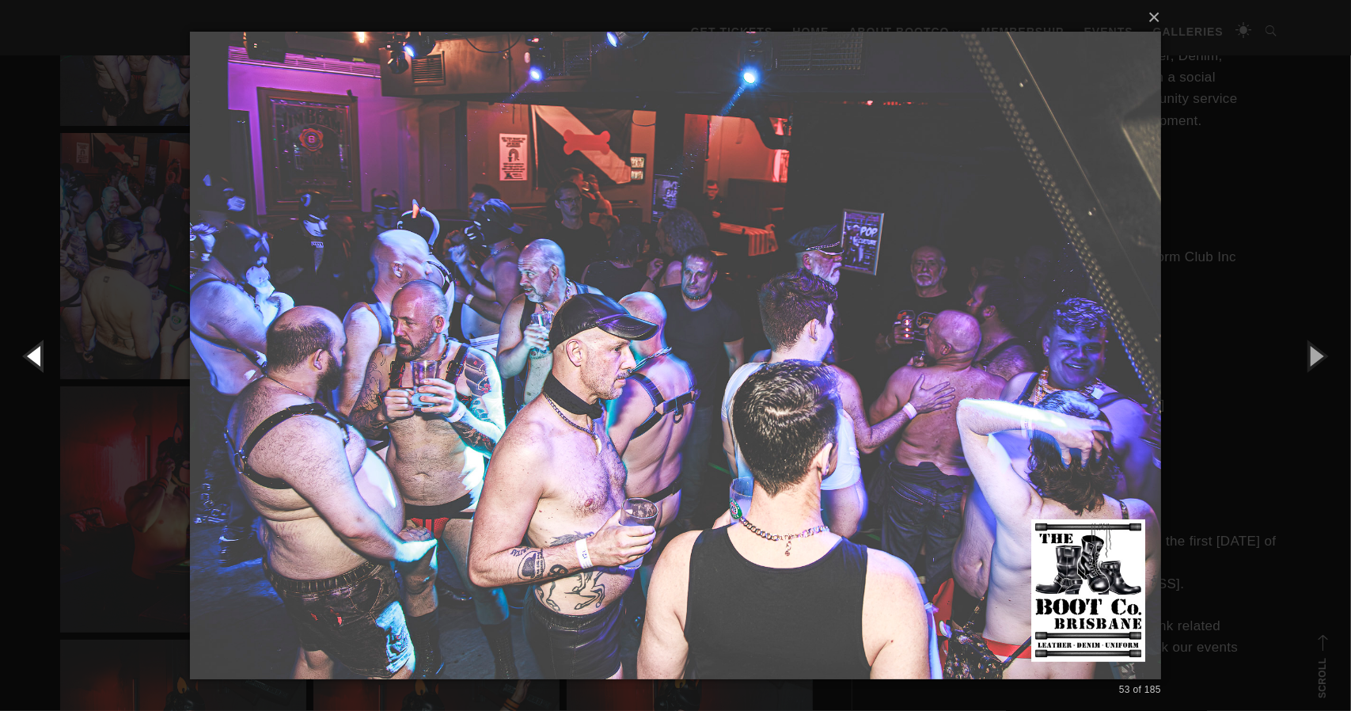
click at [35, 356] on button "button" at bounding box center [35, 355] width 71 height 87
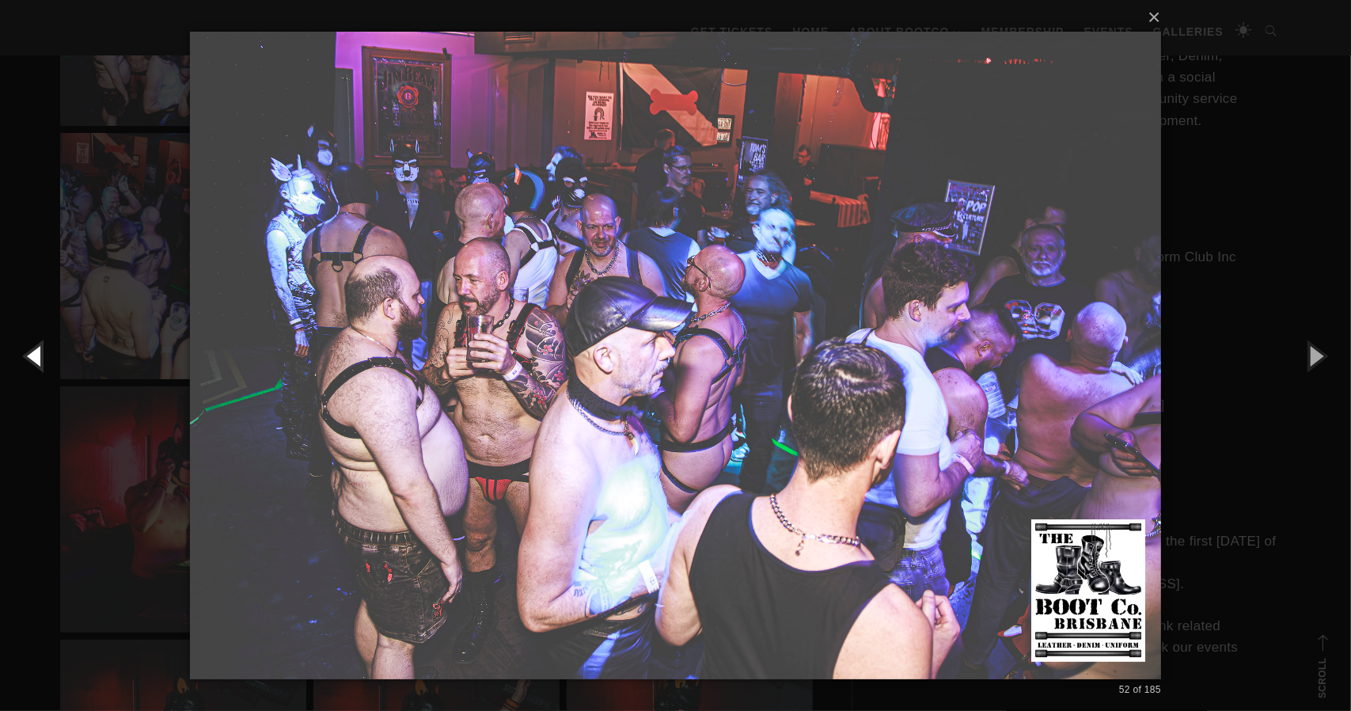
click at [35, 356] on button "button" at bounding box center [35, 355] width 71 height 87
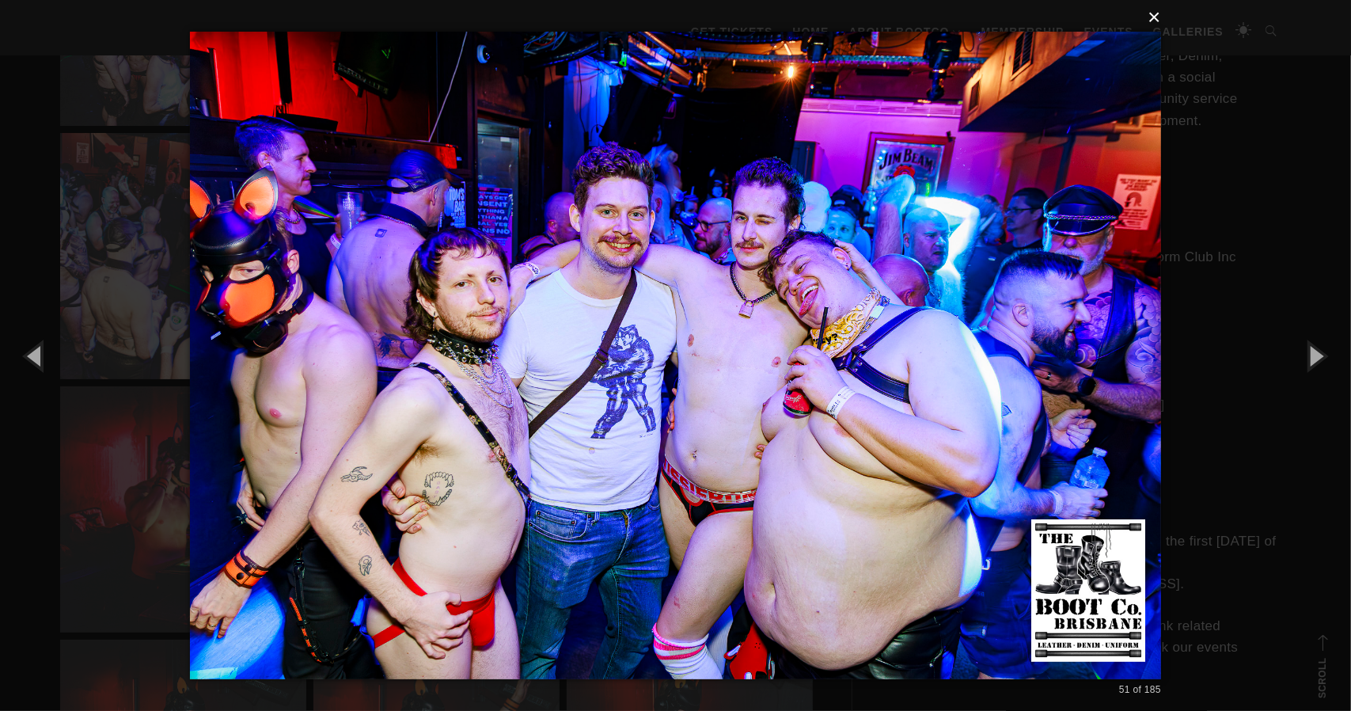
click at [1157, 17] on button "×" at bounding box center [680, 17] width 971 height 35
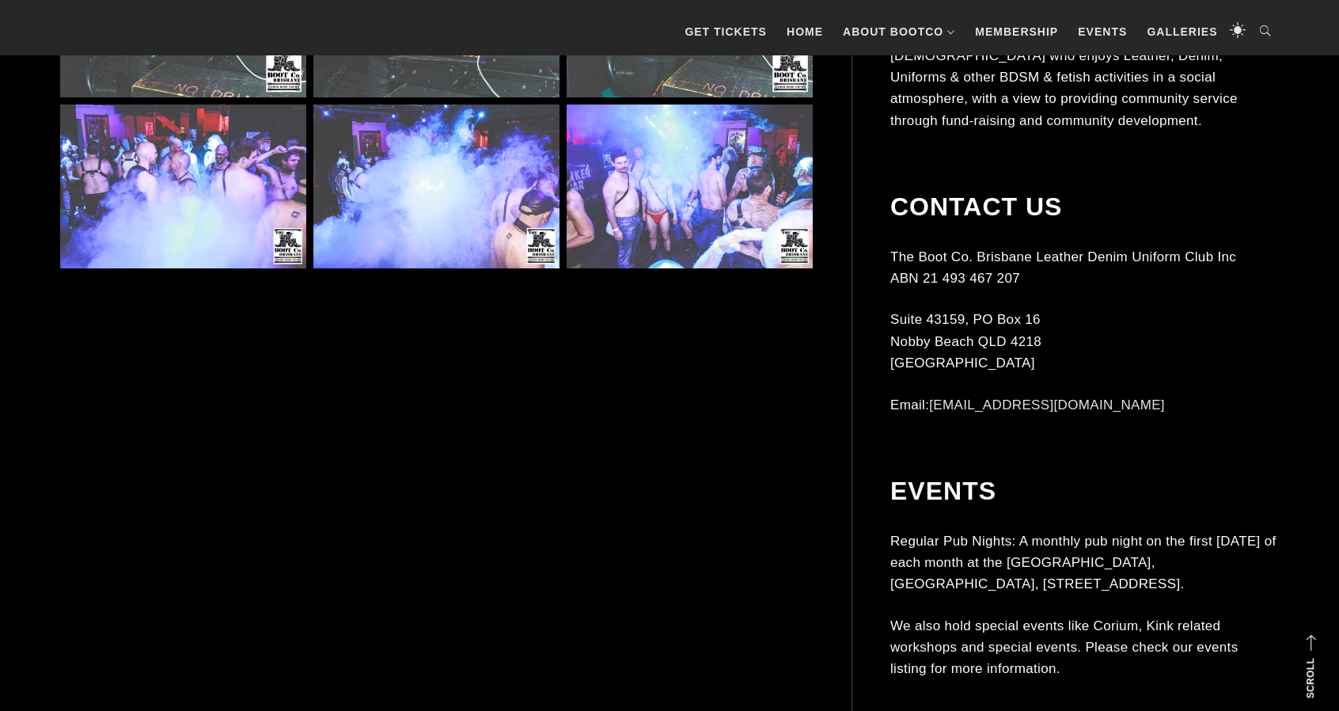
scroll to position [5856, 0]
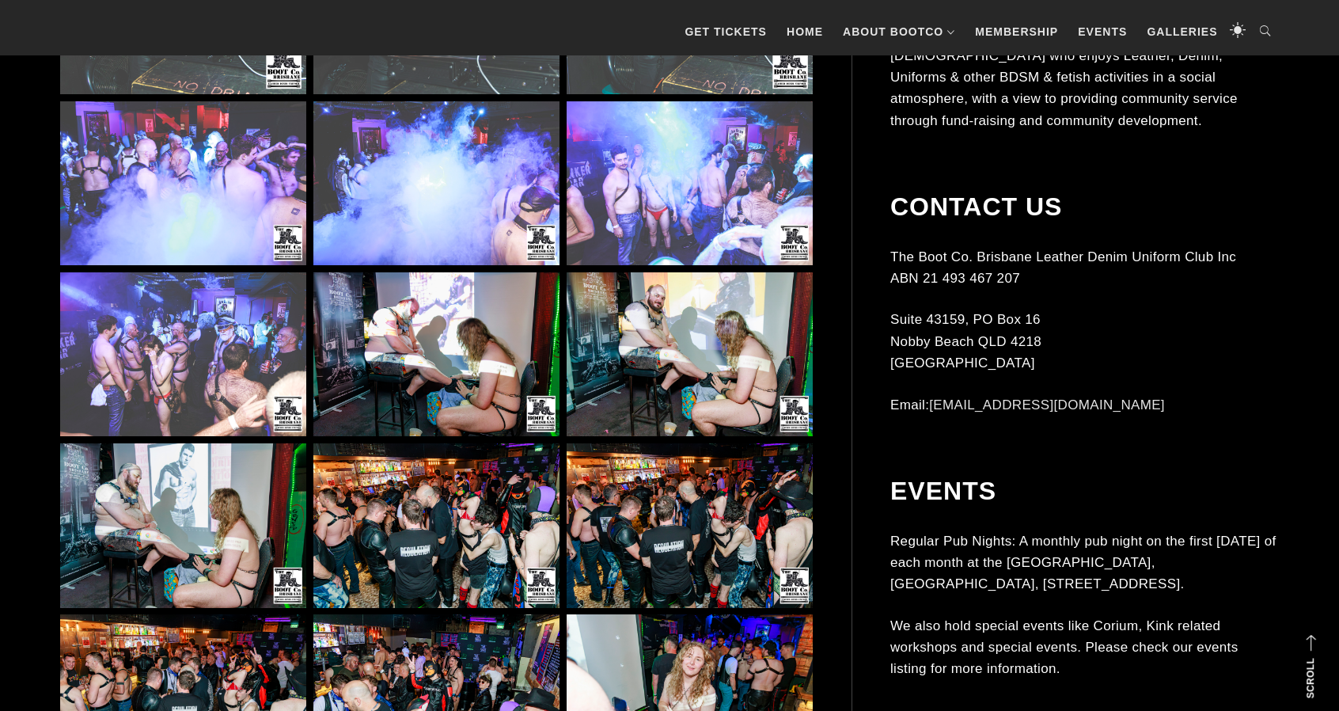
click at [654, 212] on img at bounding box center [690, 183] width 246 height 165
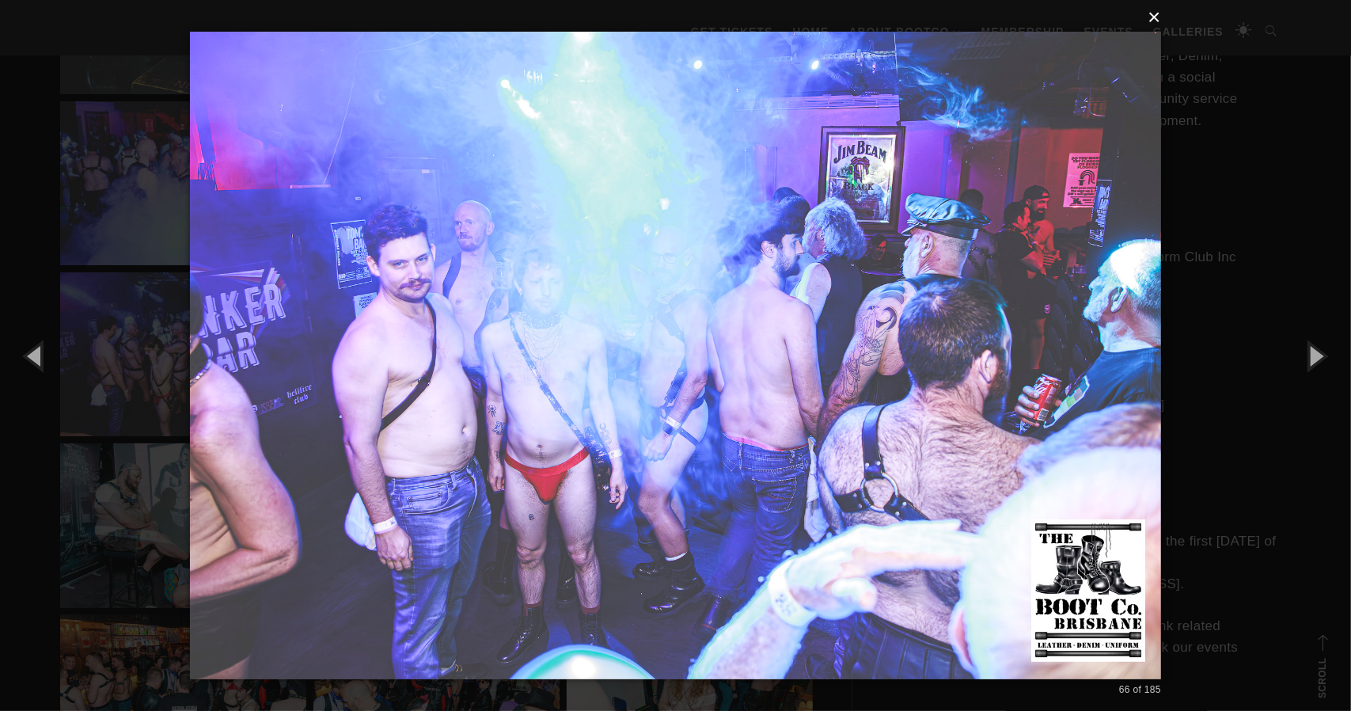
click at [1155, 17] on button "×" at bounding box center [680, 17] width 971 height 35
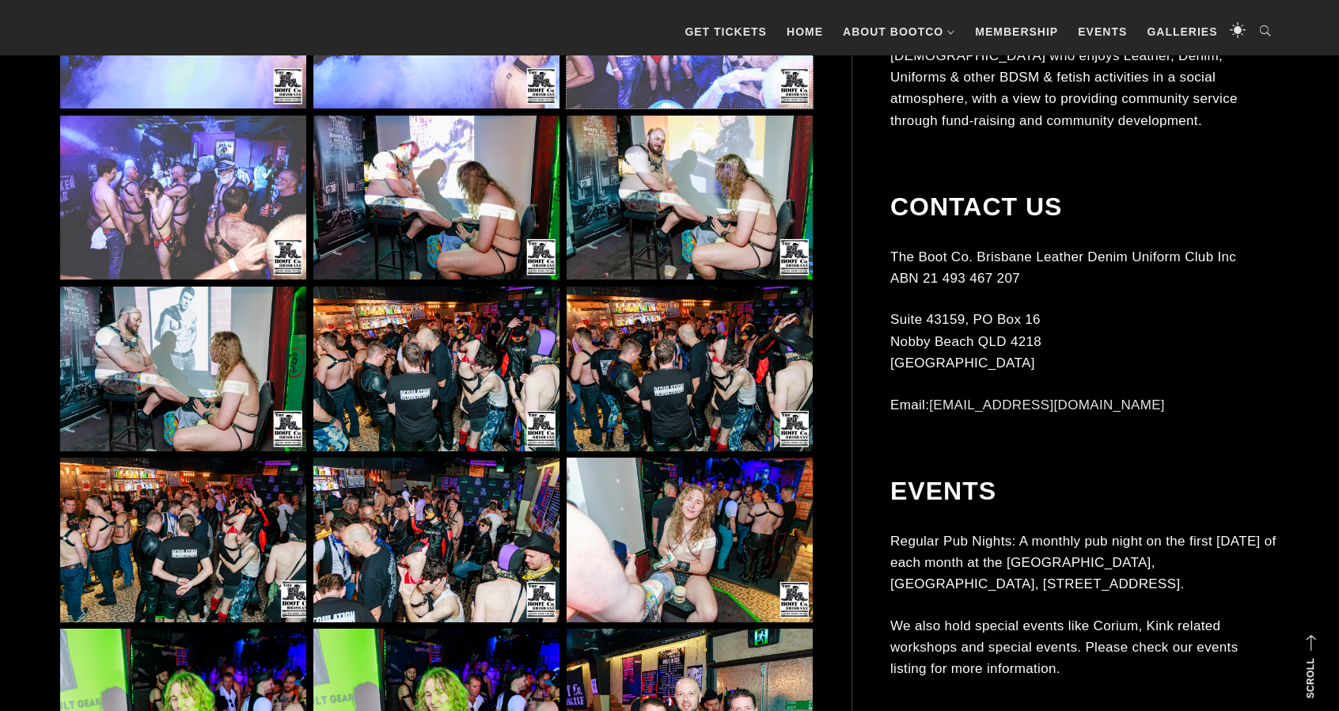
scroll to position [6014, 0]
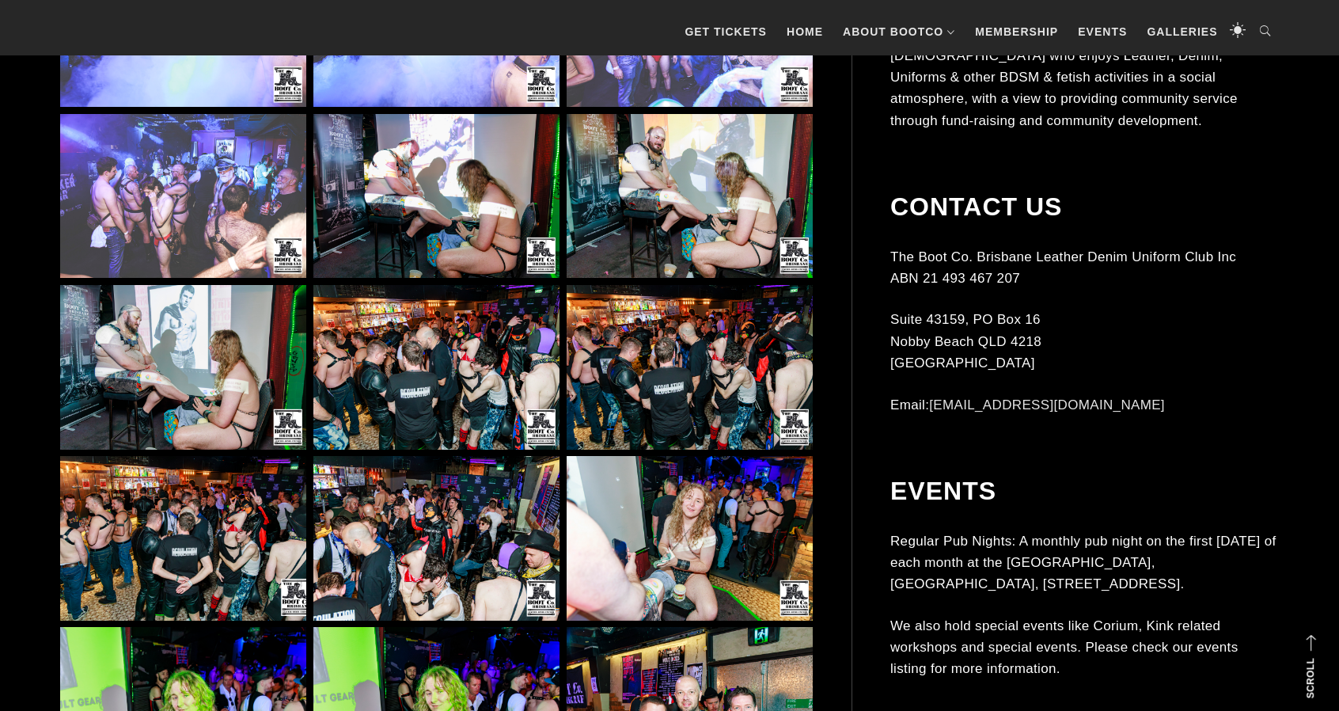
click at [227, 214] on img at bounding box center [183, 196] width 246 height 165
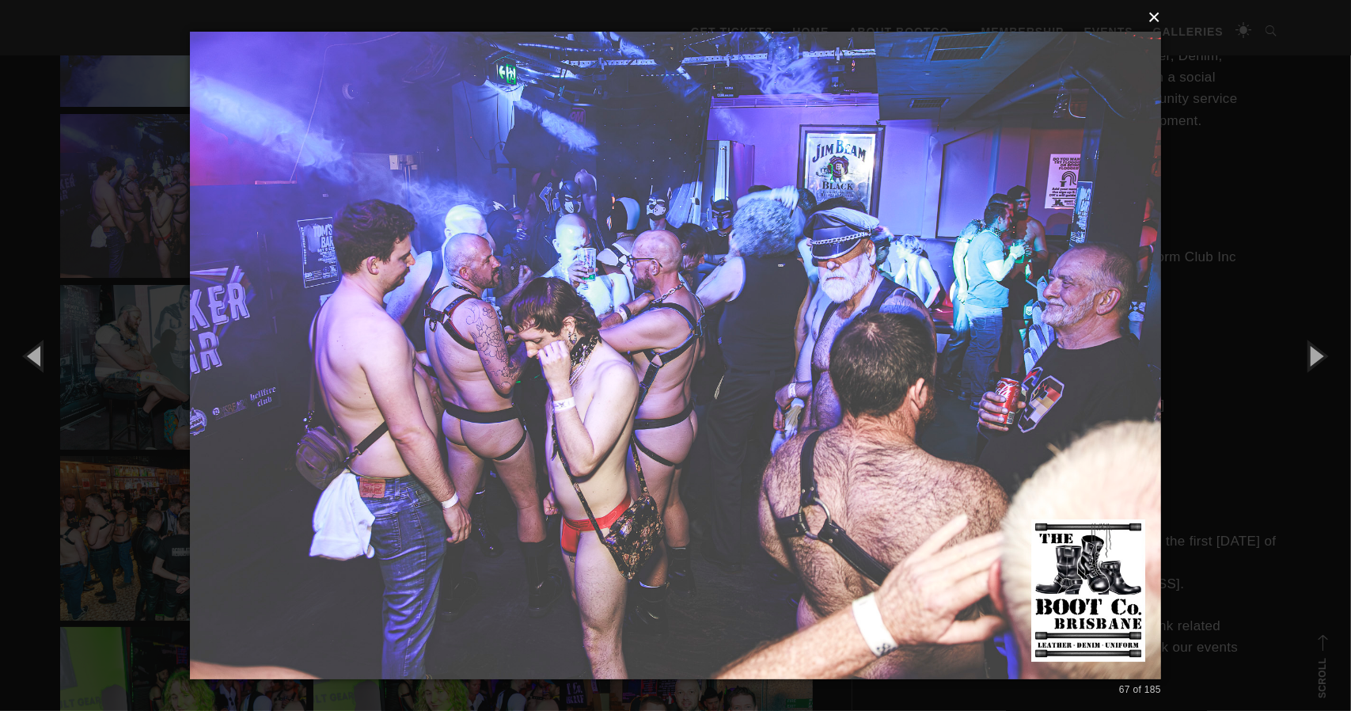
click at [1154, 19] on button "×" at bounding box center [680, 17] width 971 height 35
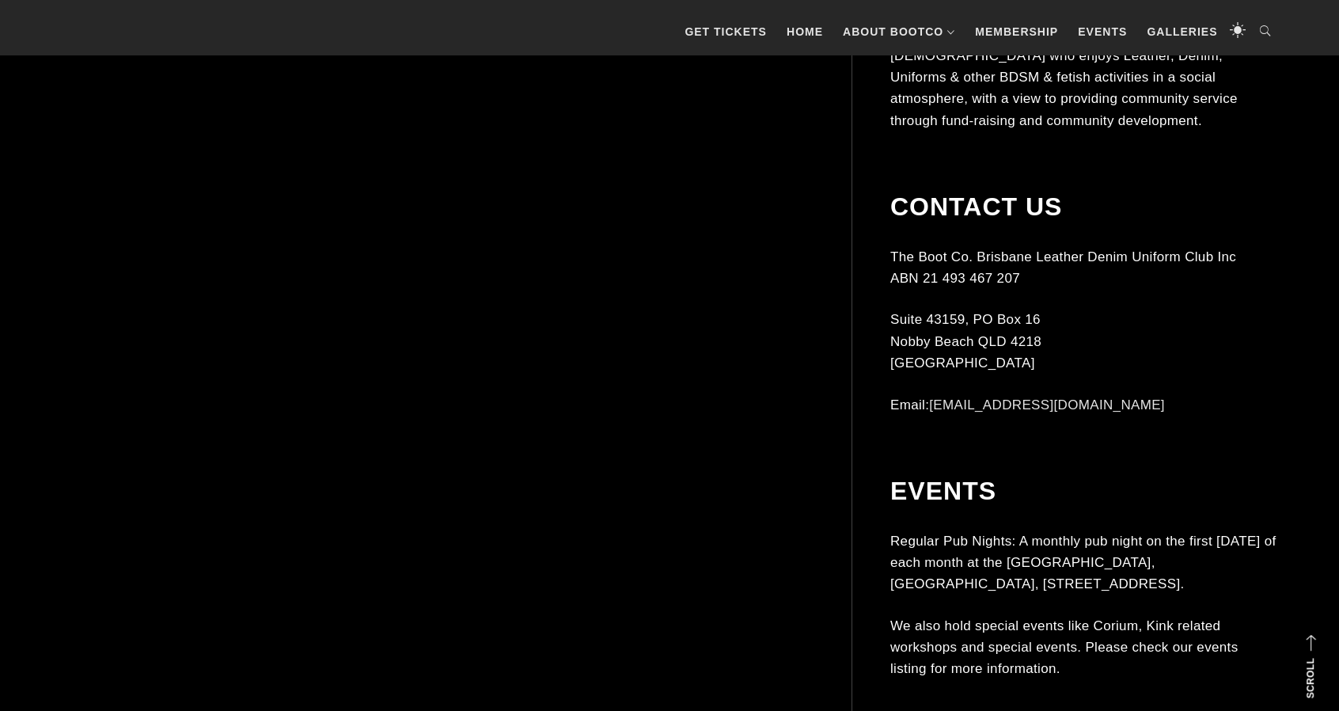
scroll to position [7676, 0]
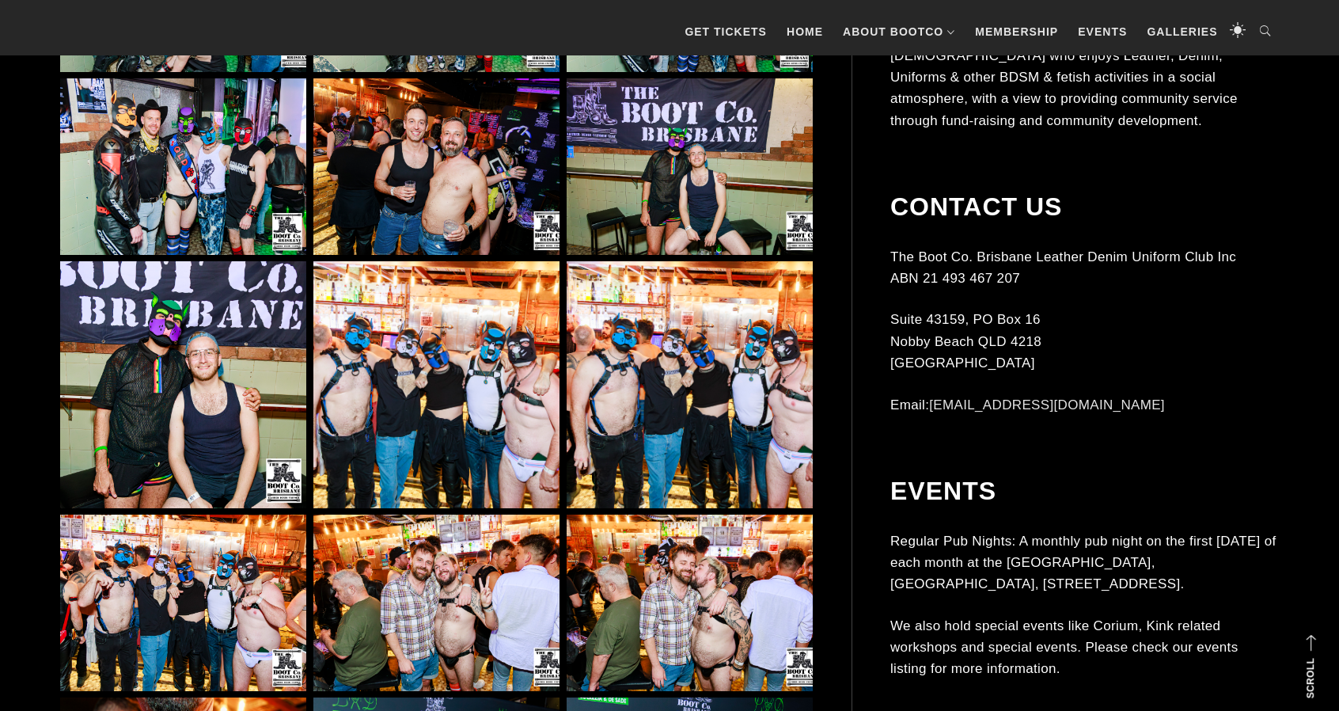
click at [499, 381] on img at bounding box center [436, 384] width 246 height 246
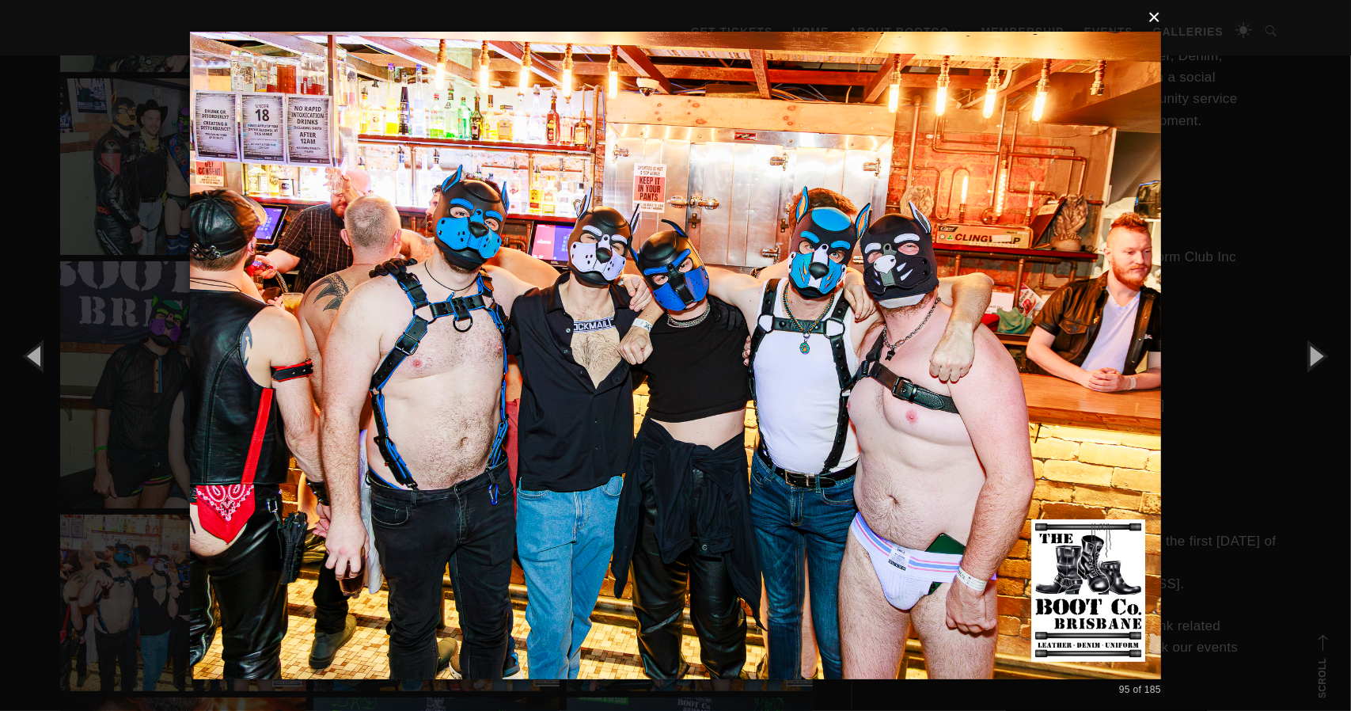
click at [1154, 18] on button "×" at bounding box center [680, 17] width 971 height 35
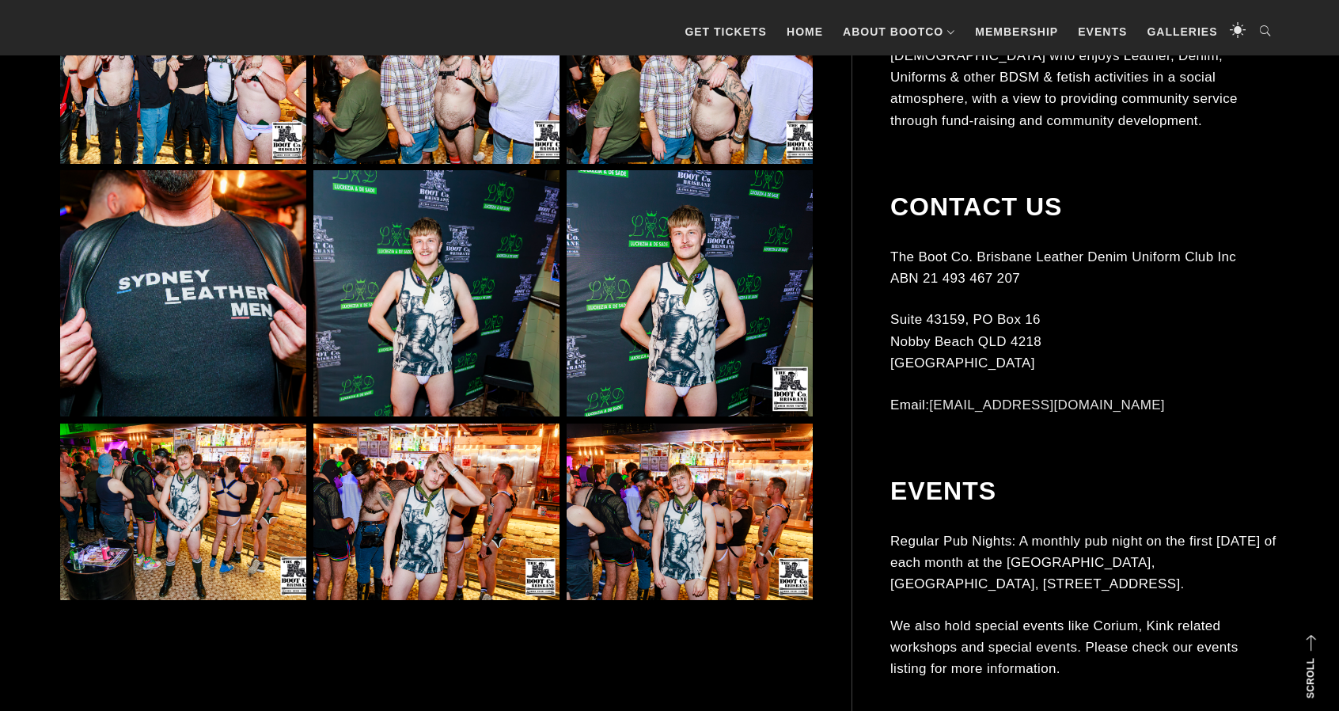
scroll to position [8230, 0]
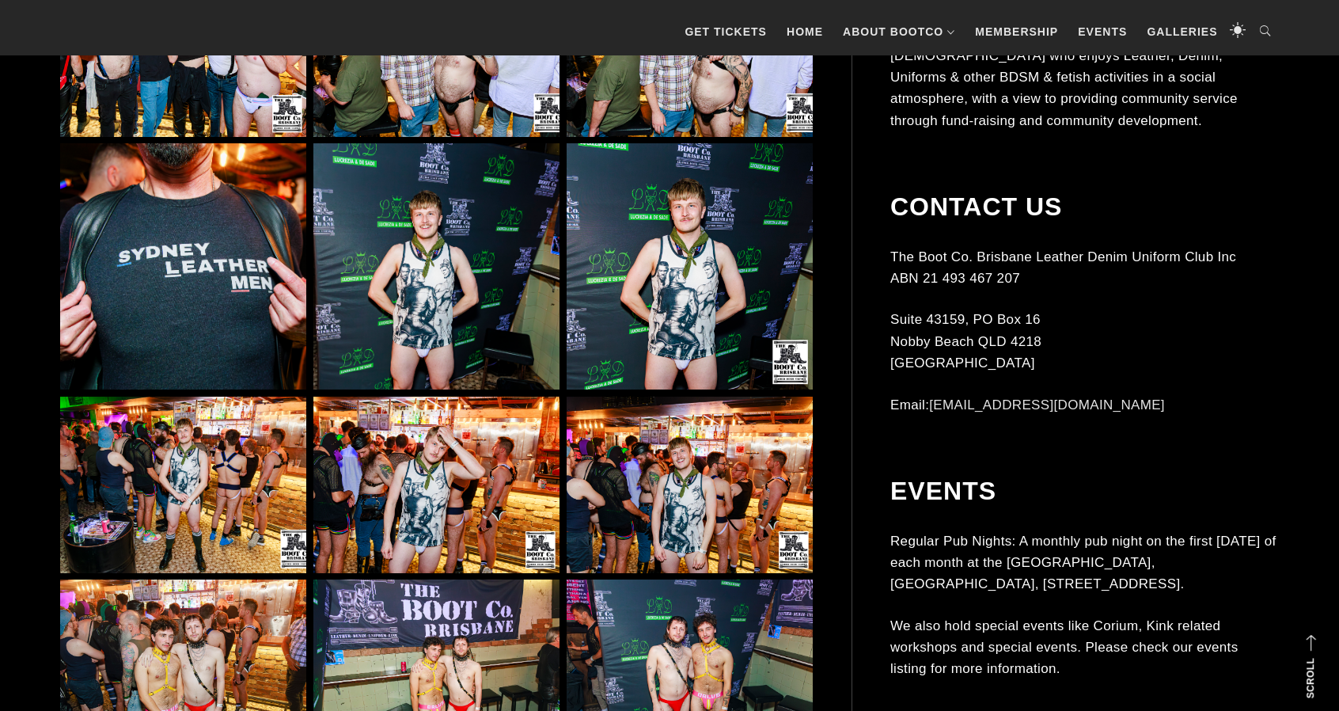
click at [441, 334] on img at bounding box center [436, 266] width 246 height 246
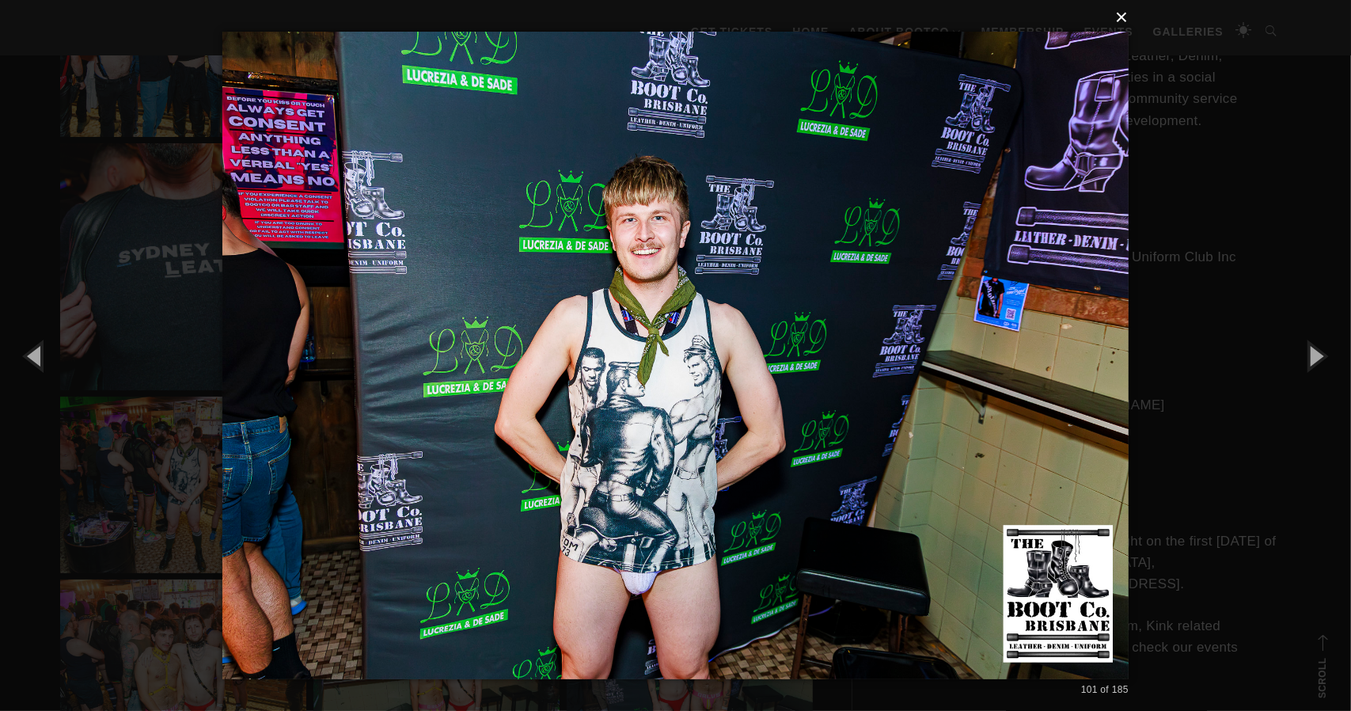
click at [1124, 17] on button "×" at bounding box center [680, 17] width 906 height 35
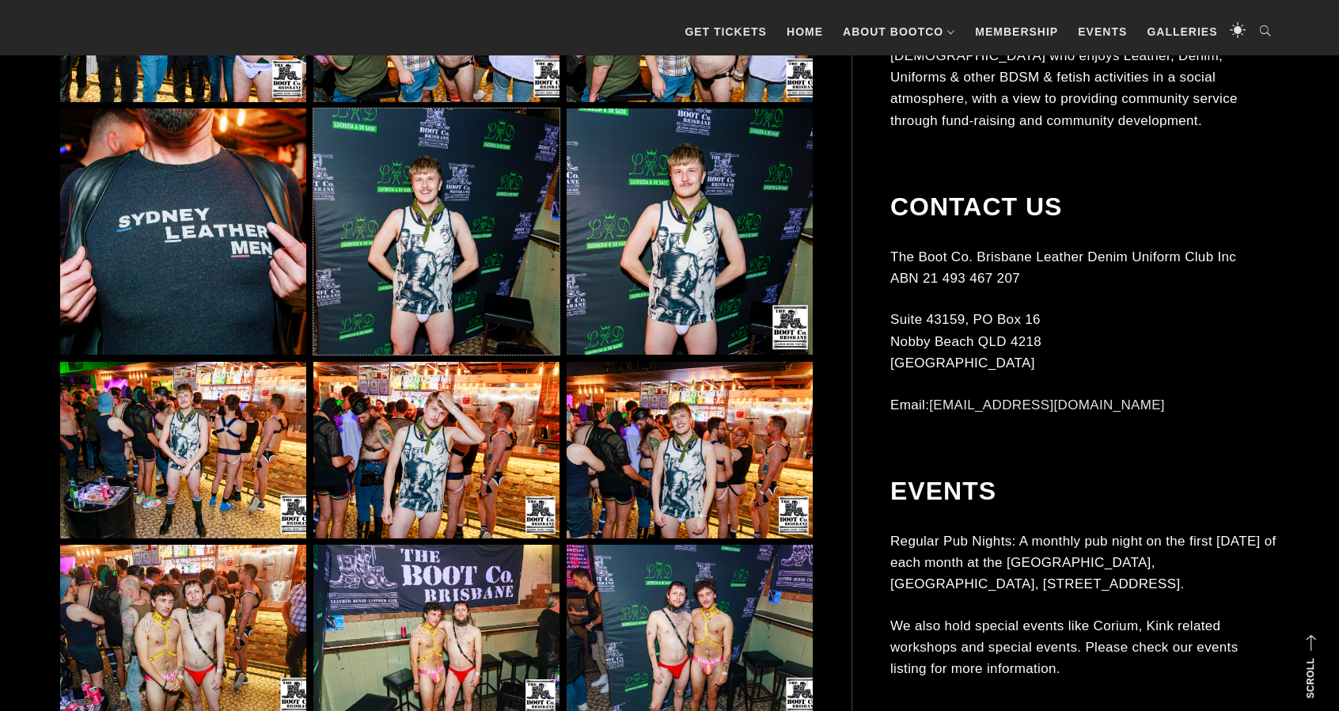
scroll to position [8309, 0]
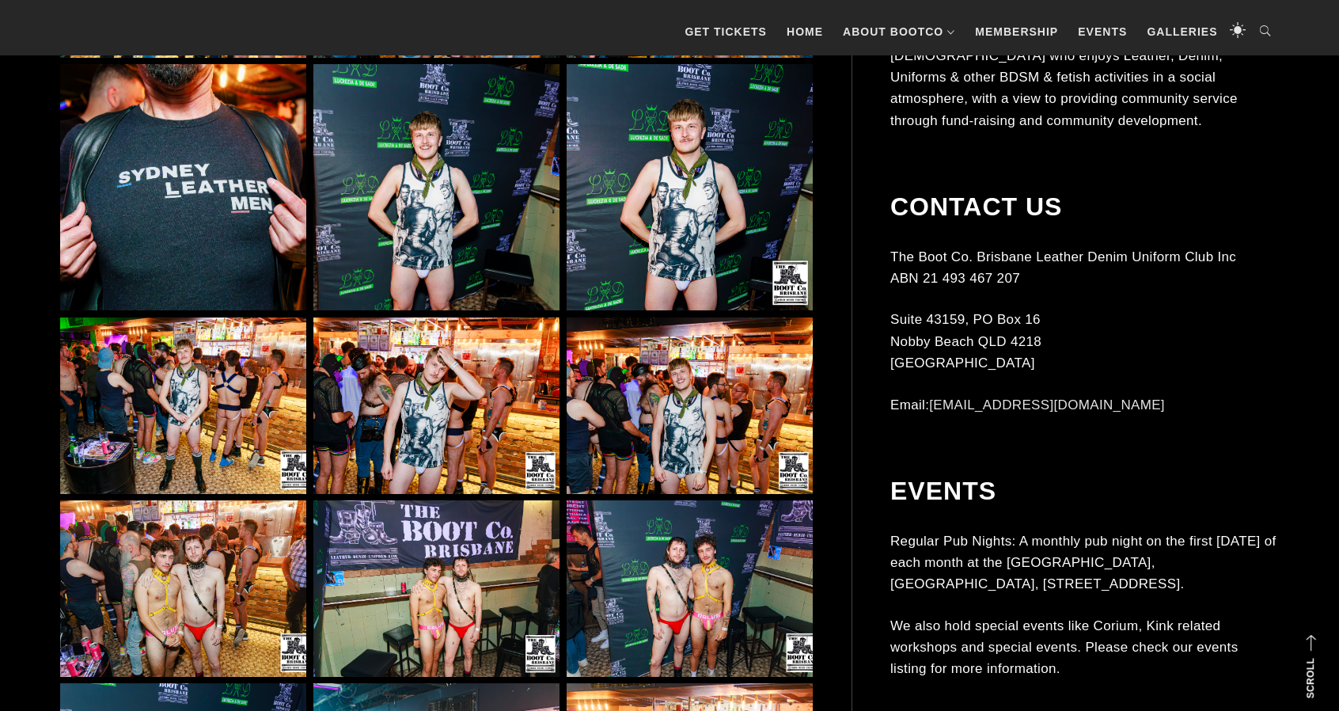
click at [250, 439] on img at bounding box center [183, 405] width 246 height 176
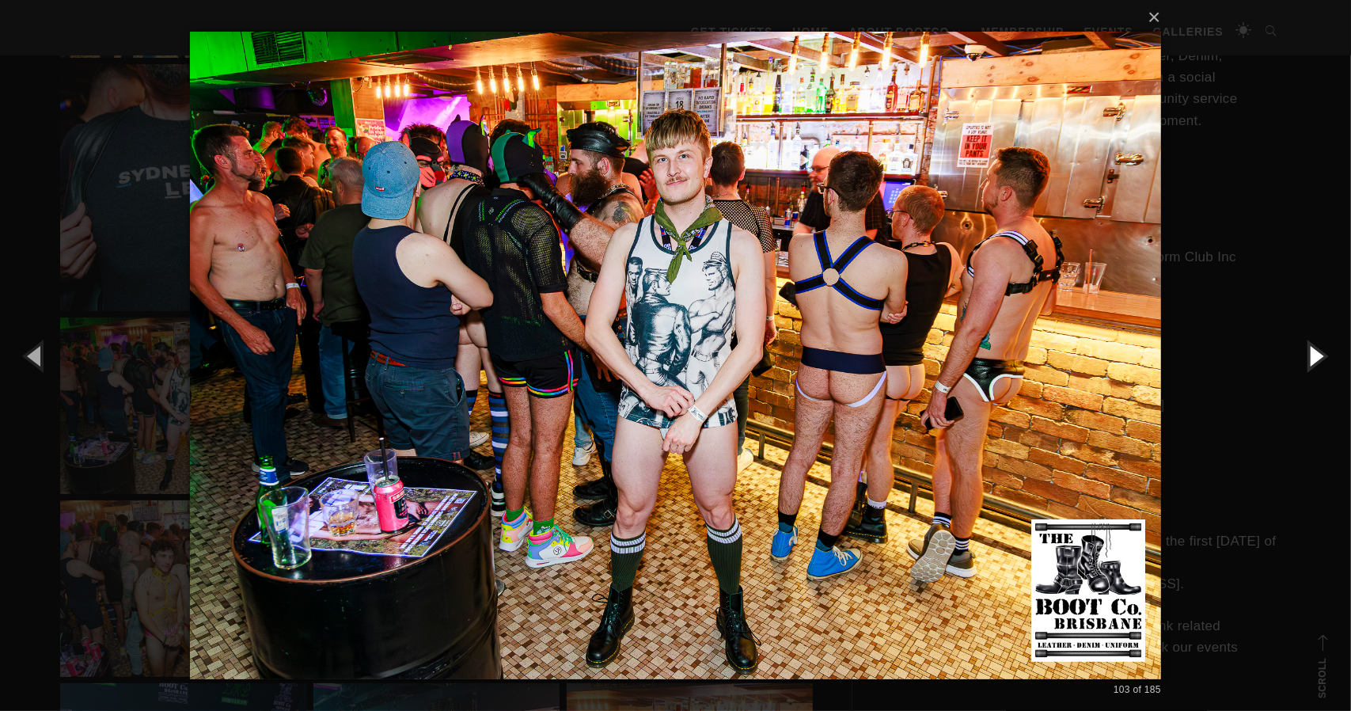
click at [1320, 349] on button "button" at bounding box center [1315, 355] width 71 height 87
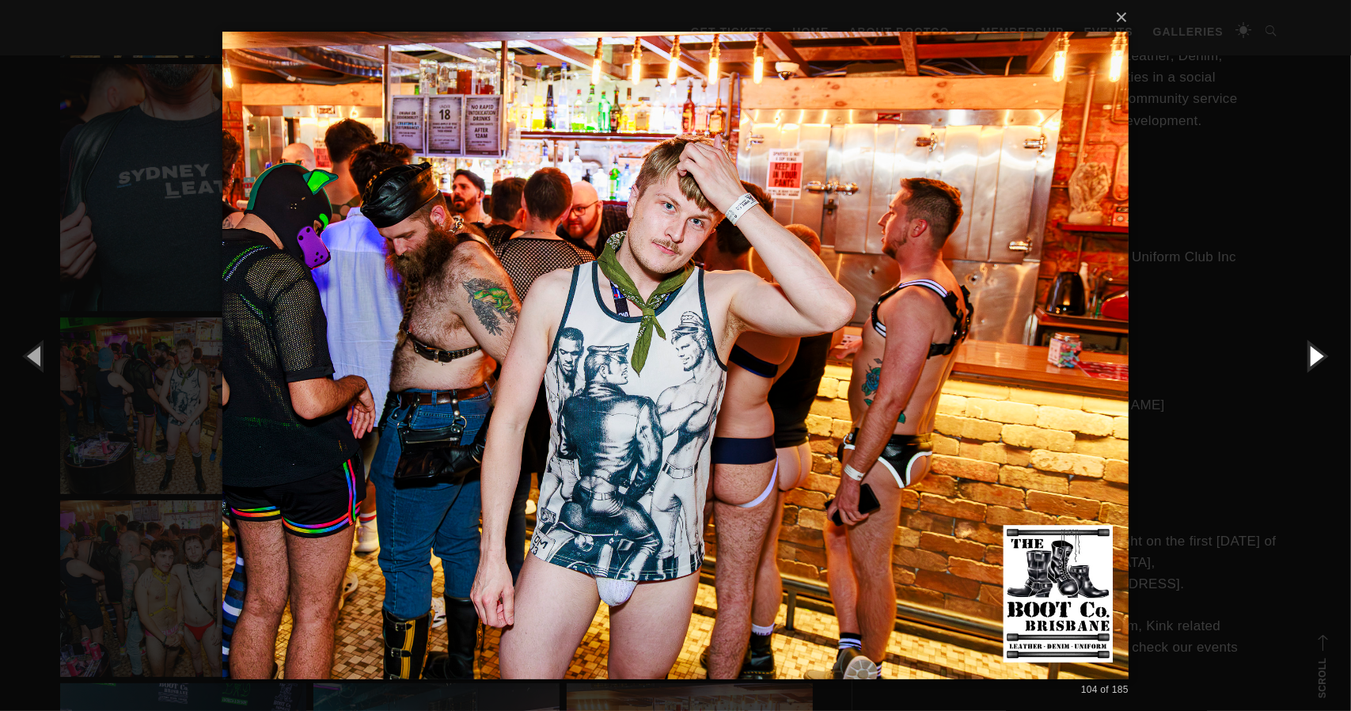
click at [1320, 349] on button "button" at bounding box center [1315, 355] width 71 height 87
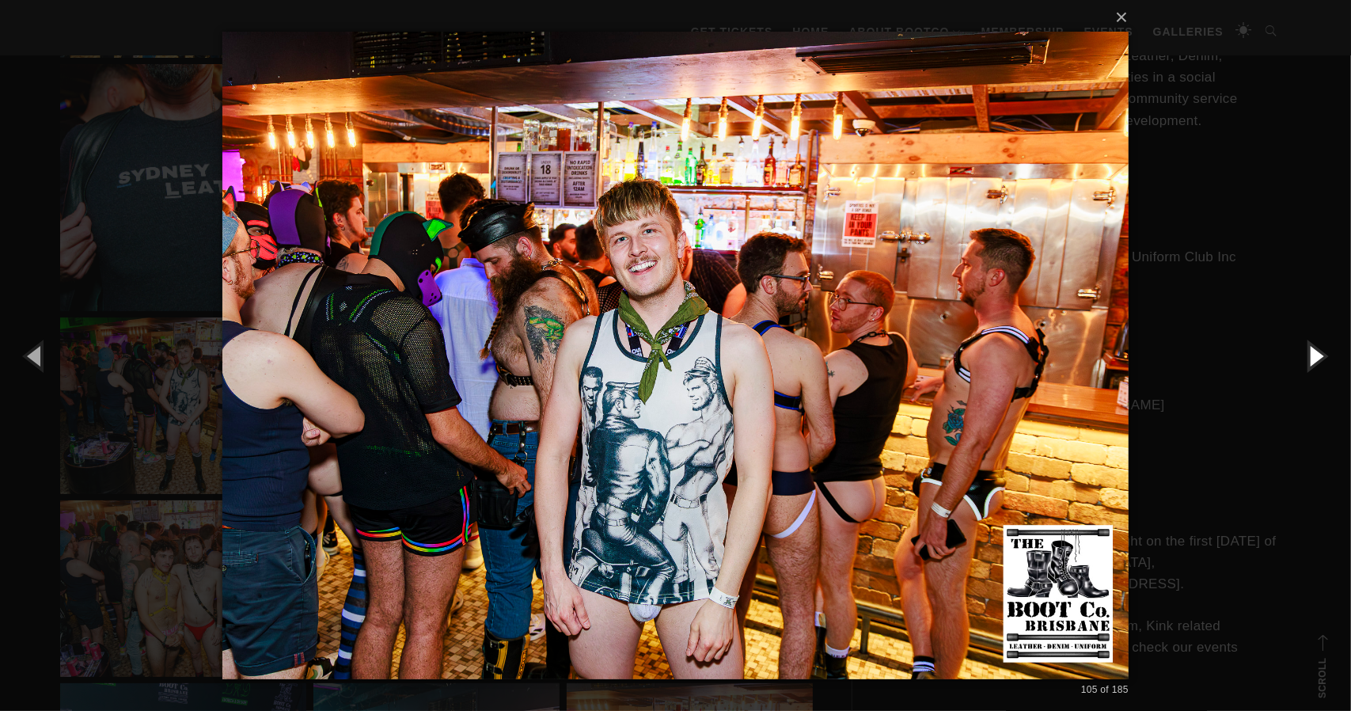
click at [1320, 349] on button "button" at bounding box center [1315, 355] width 71 height 87
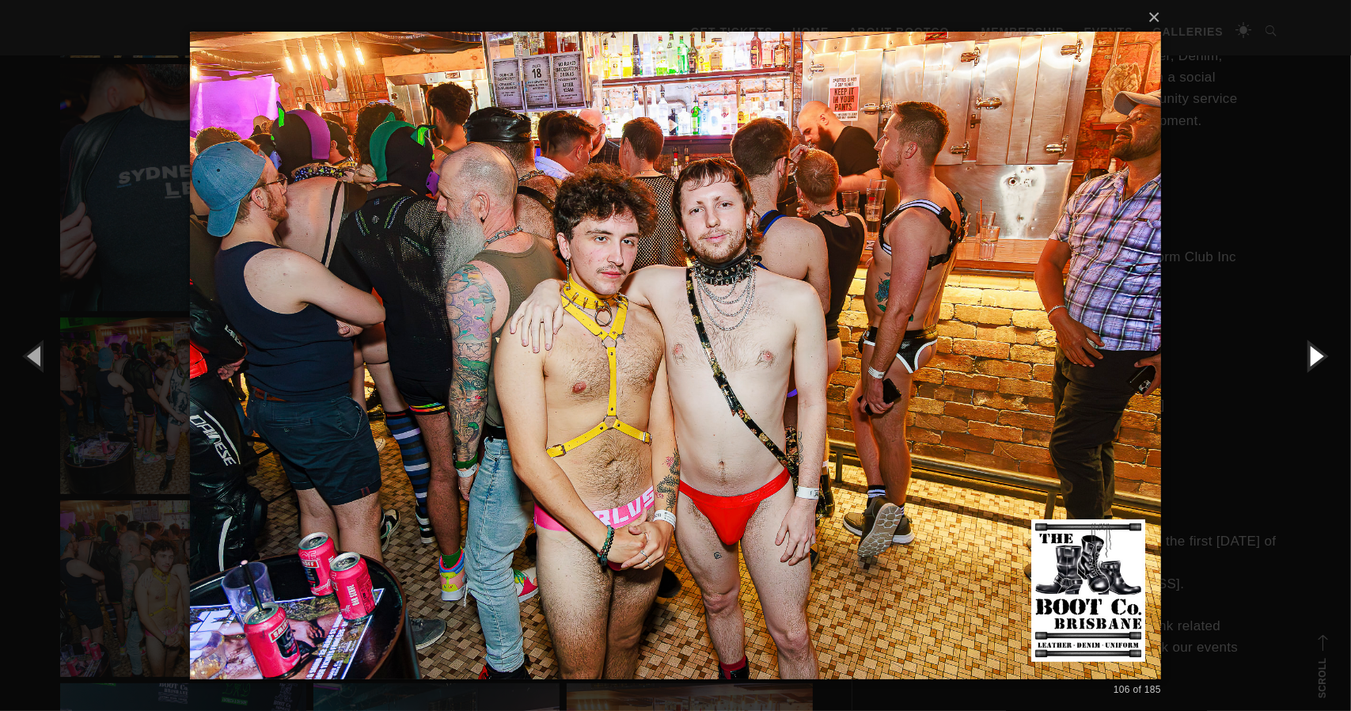
click at [1320, 349] on button "button" at bounding box center [1315, 355] width 71 height 87
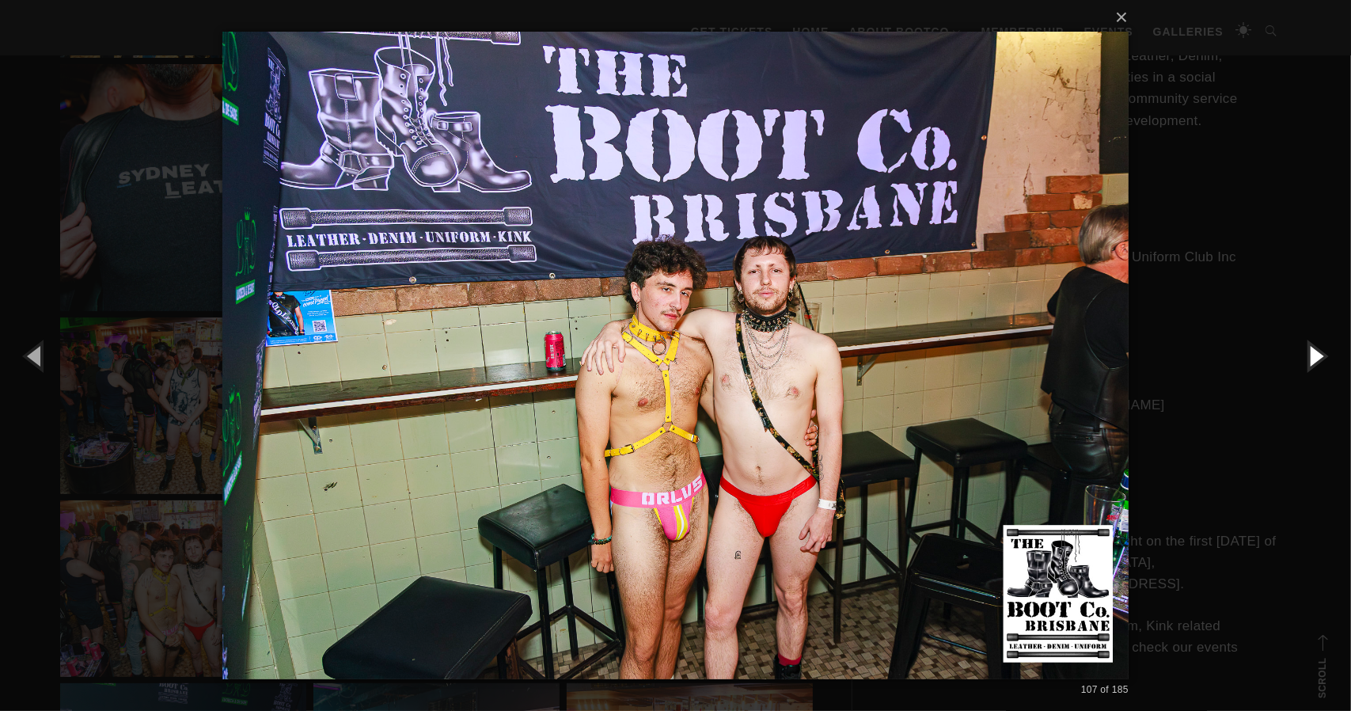
click at [1320, 349] on button "button" at bounding box center [1315, 355] width 71 height 87
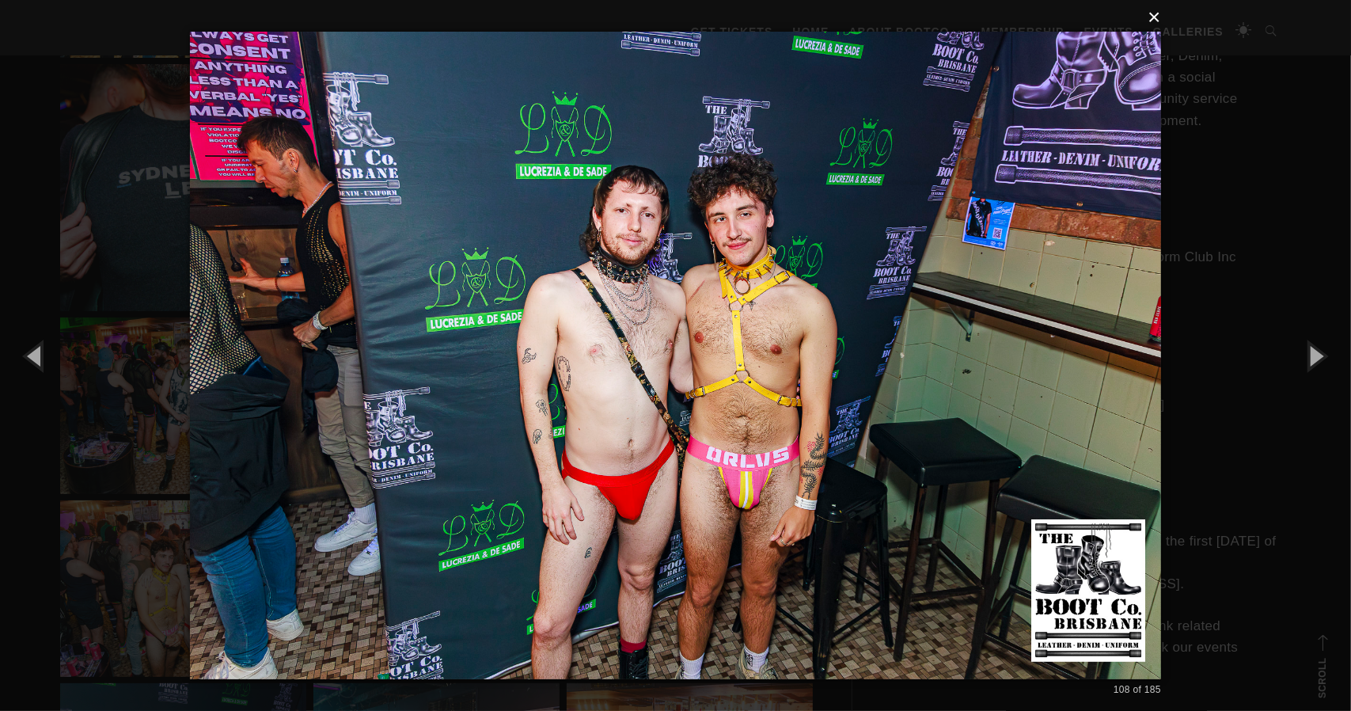
click at [1152, 17] on button "×" at bounding box center [680, 17] width 971 height 35
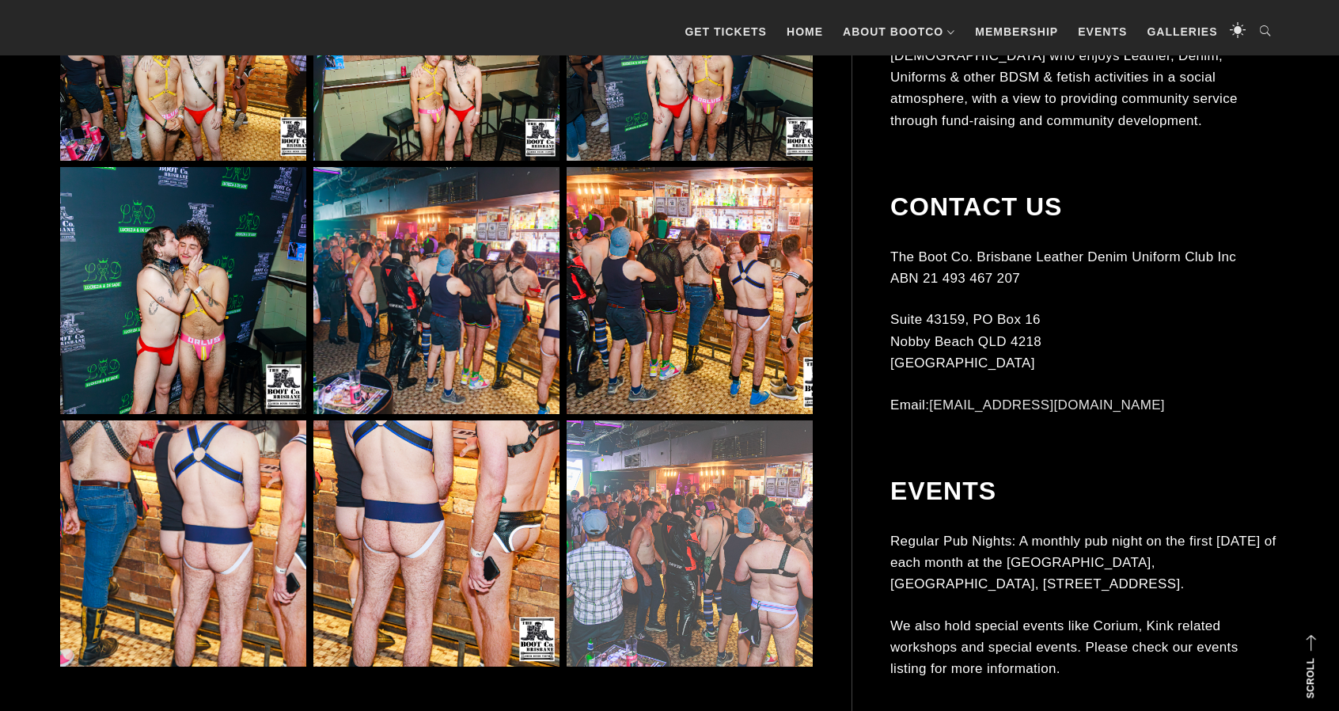
scroll to position [8863, 0]
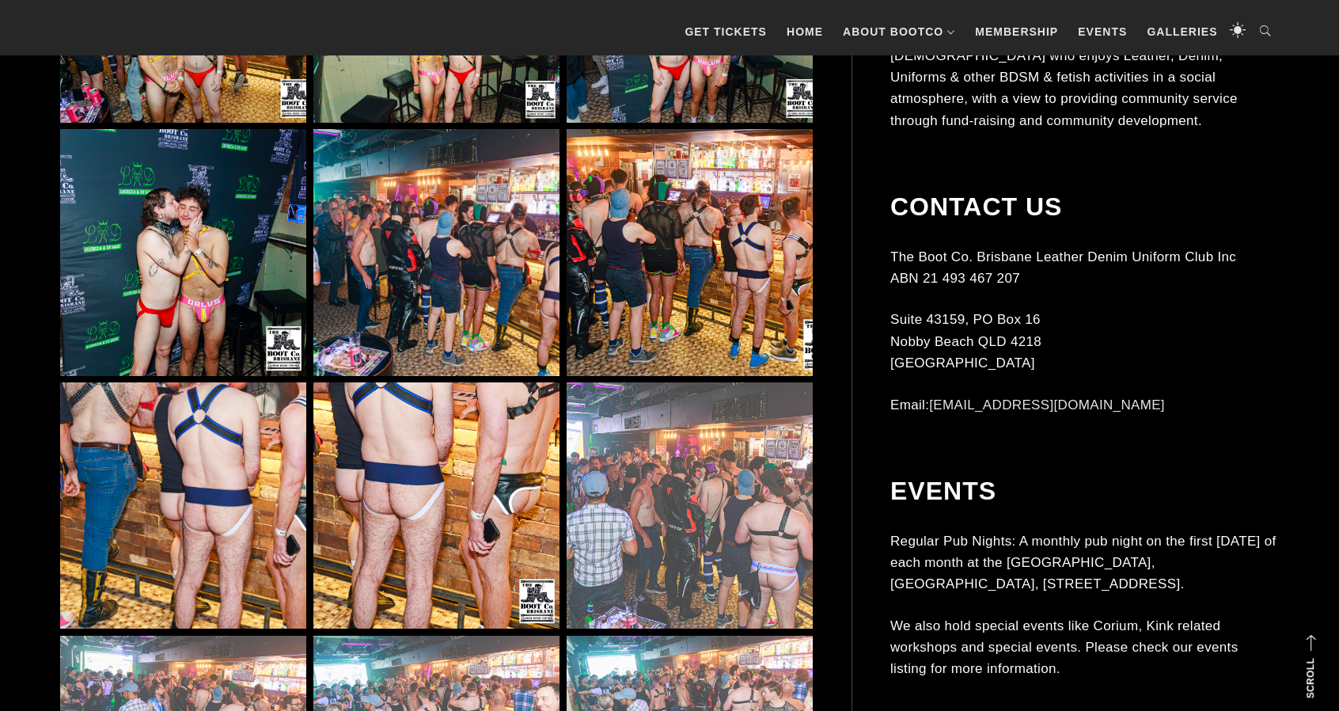
click at [428, 463] on img at bounding box center [436, 505] width 246 height 246
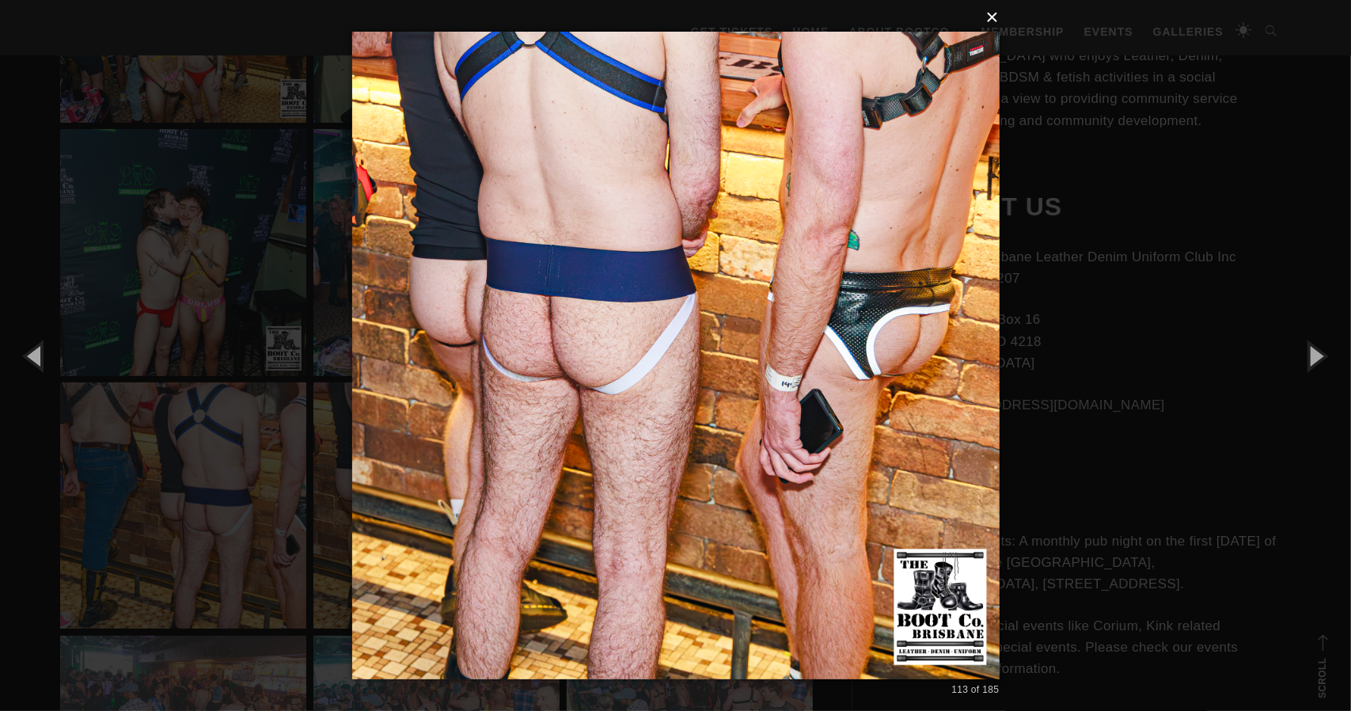
click at [996, 19] on button "×" at bounding box center [680, 17] width 647 height 35
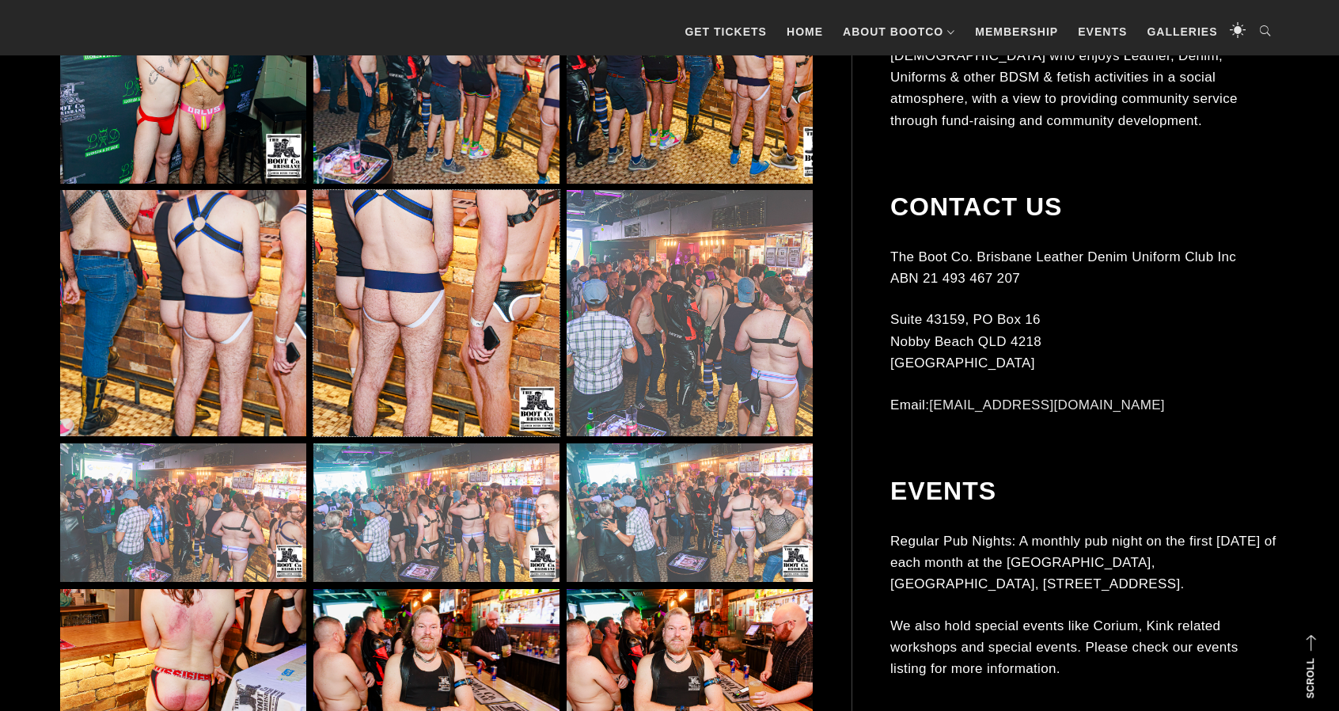
scroll to position [9101, 0]
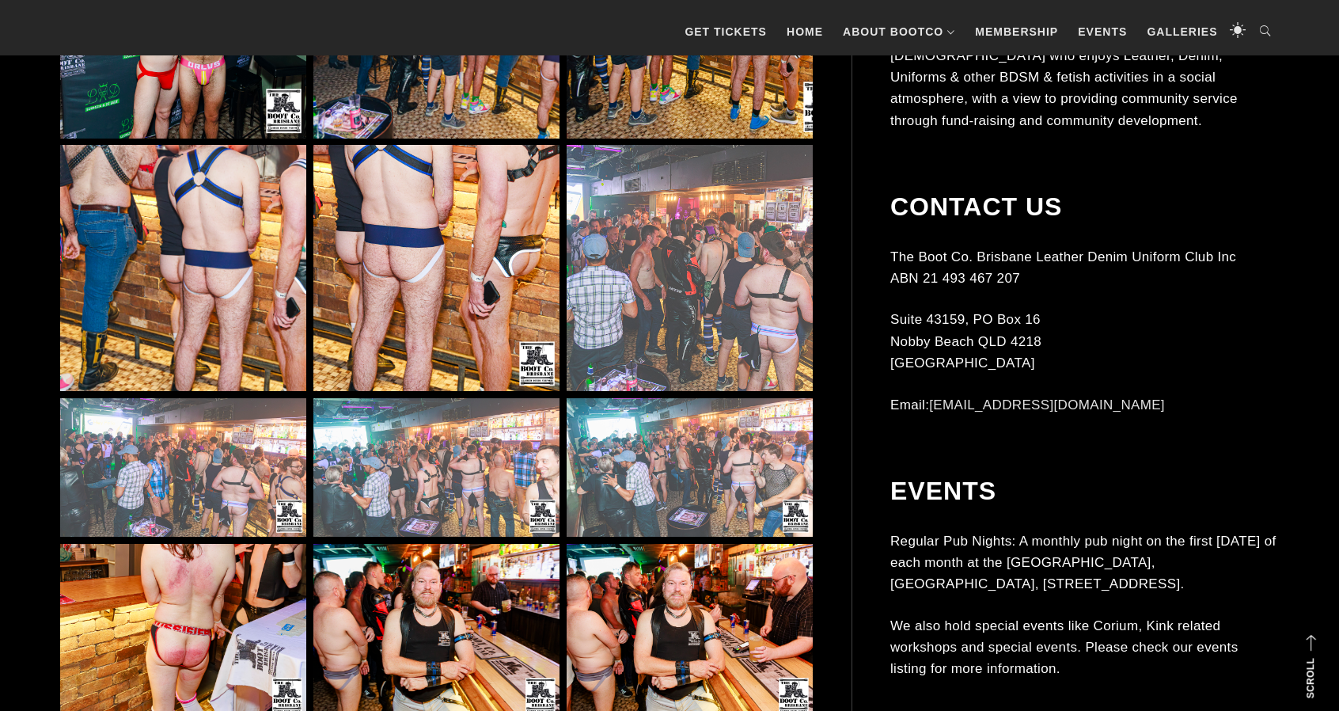
click at [472, 485] on img at bounding box center [436, 467] width 246 height 138
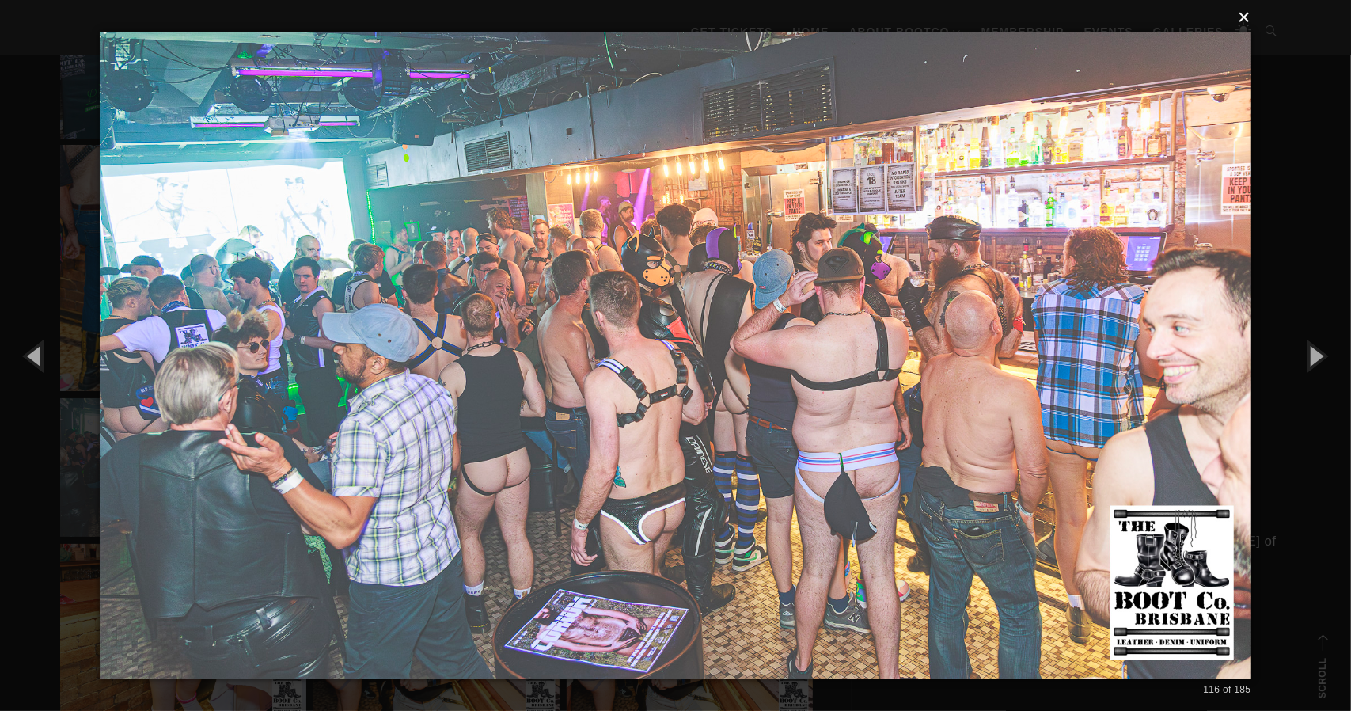
click at [1248, 20] on button "×" at bounding box center [679, 17] width 1151 height 35
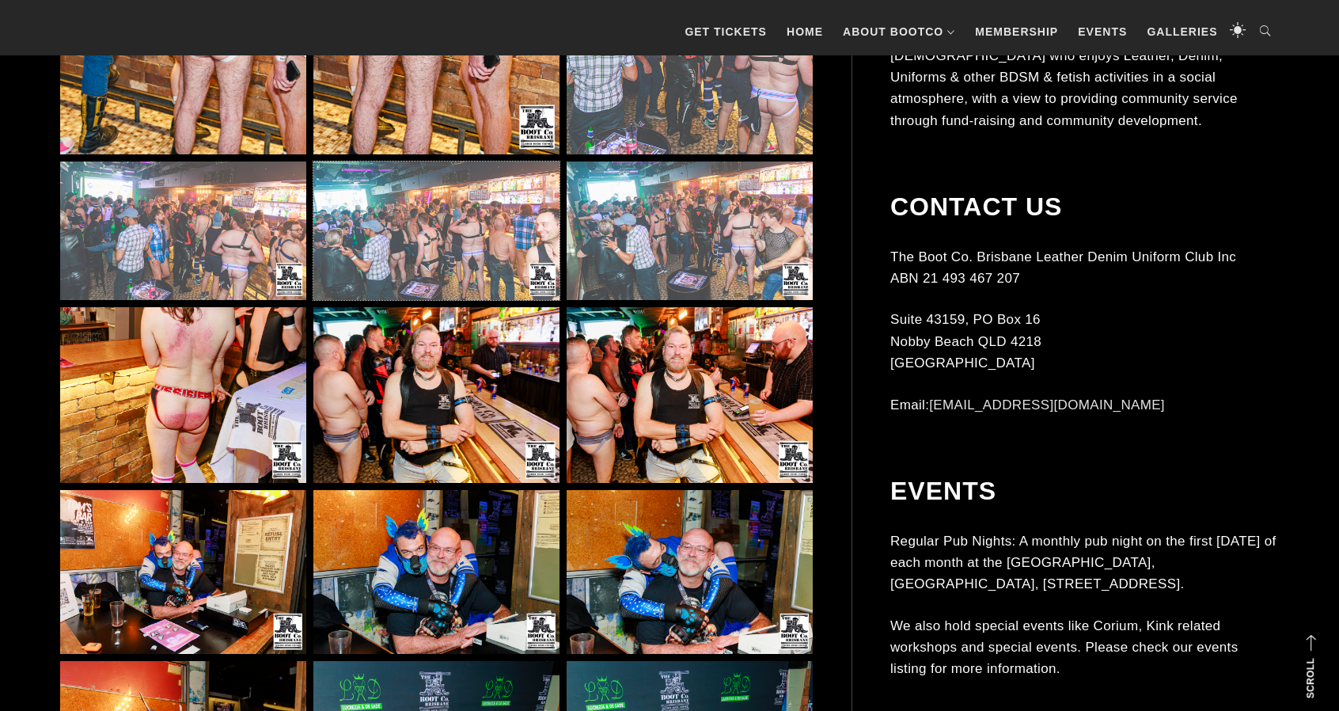
scroll to position [9338, 0]
click at [658, 385] on img at bounding box center [690, 394] width 246 height 176
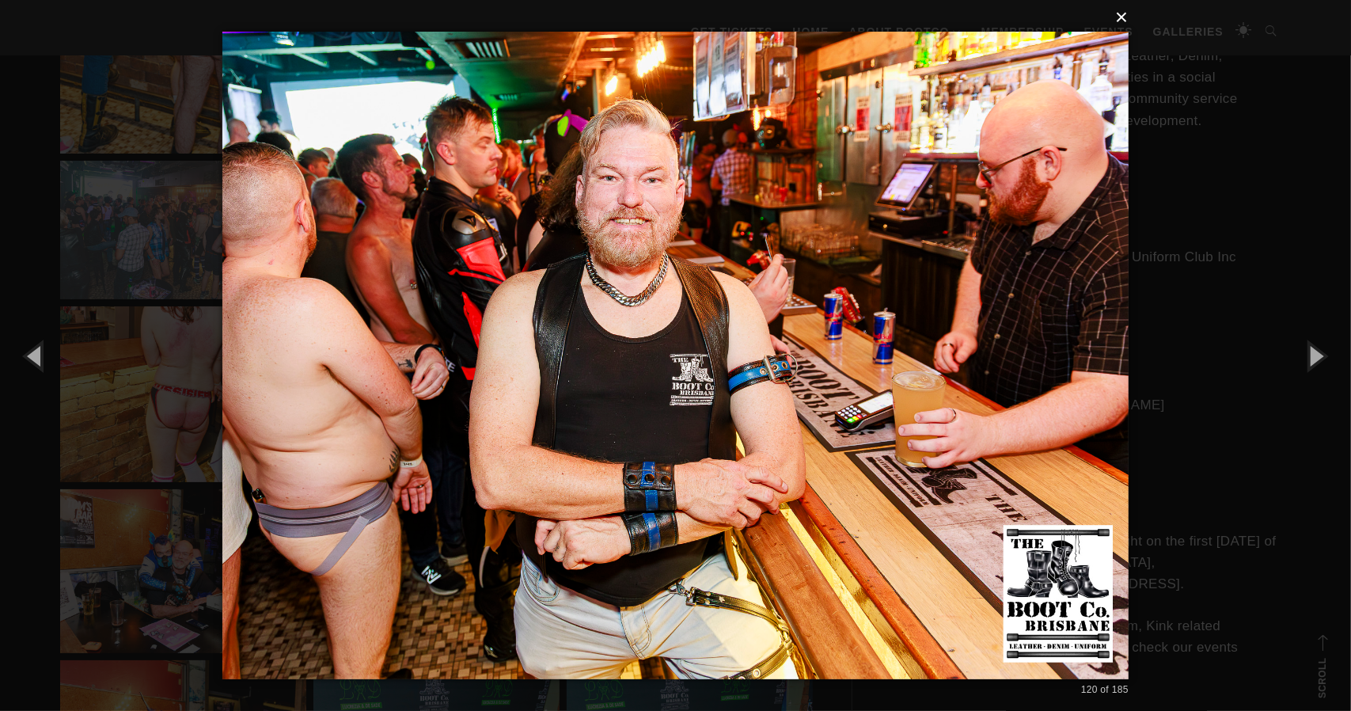
click at [1121, 17] on button "×" at bounding box center [680, 17] width 906 height 35
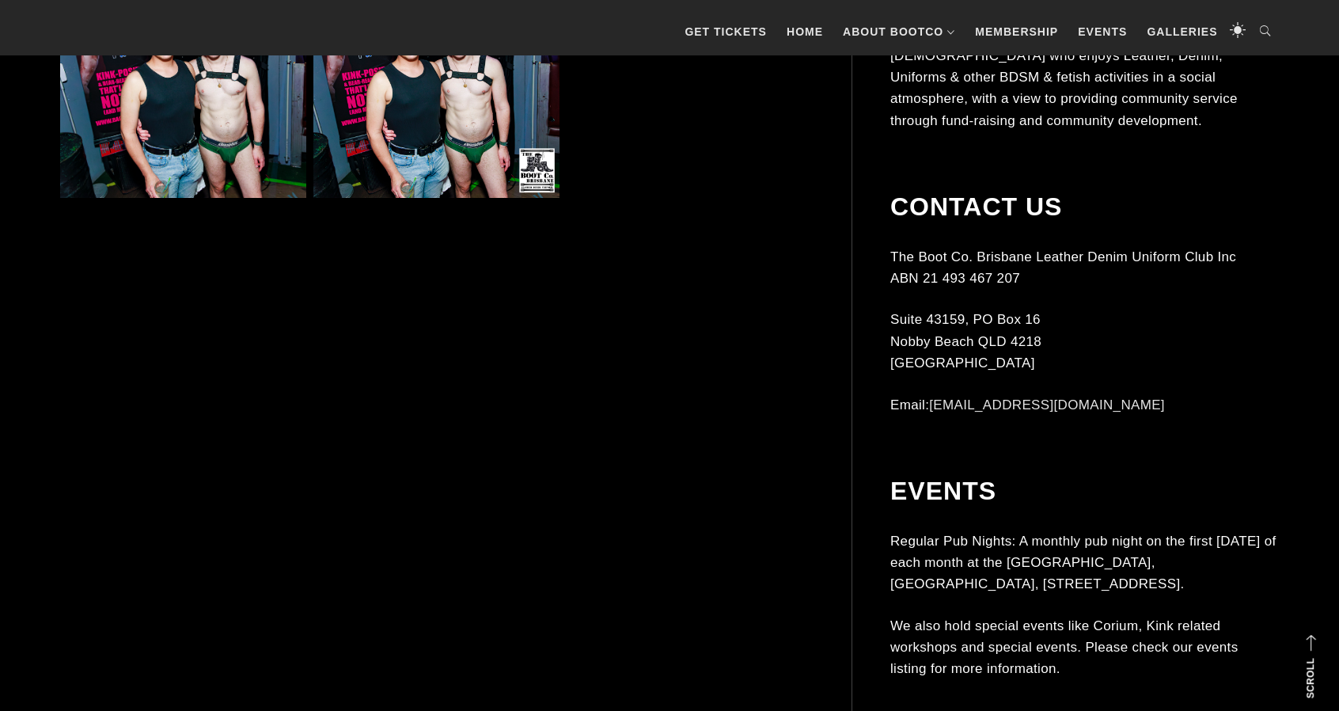
scroll to position [13532, 0]
